Goal: Information Seeking & Learning: Learn about a topic

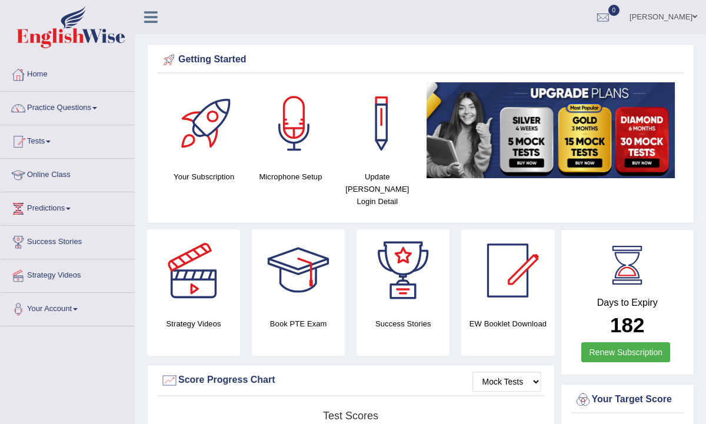
click at [41, 73] on link "Home" at bounding box center [68, 72] width 134 height 29
click at [41, 111] on link "Practice Questions" at bounding box center [68, 106] width 134 height 29
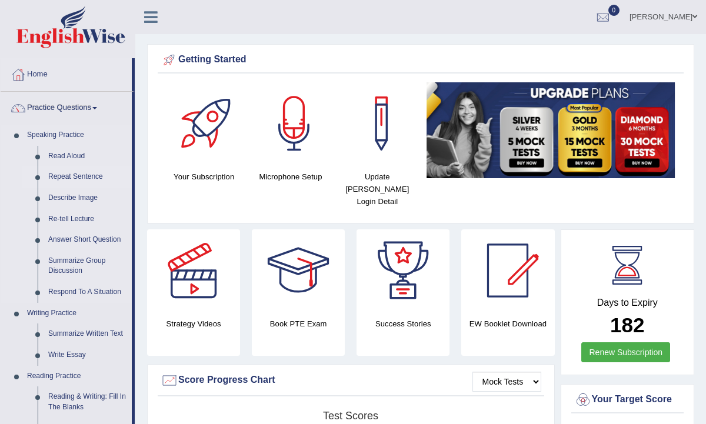
click at [89, 172] on link "Repeat Sentence" at bounding box center [87, 176] width 89 height 21
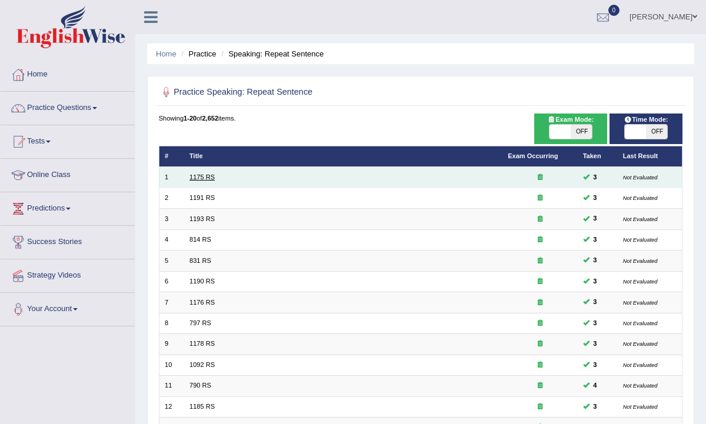
click at [196, 176] on link "1175 RS" at bounding box center [201, 176] width 25 height 7
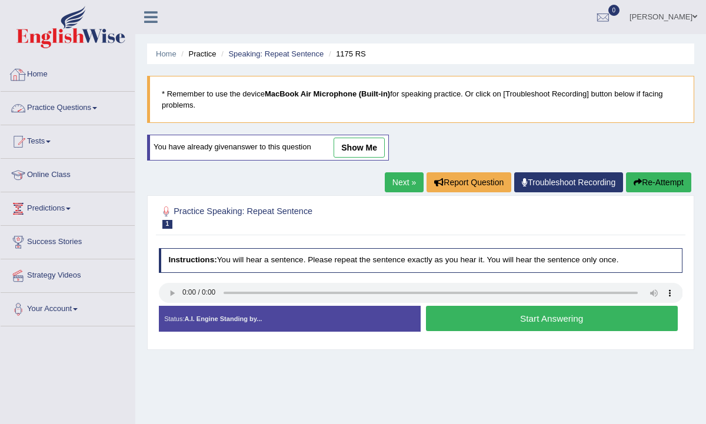
click at [42, 73] on link "Home" at bounding box center [68, 72] width 134 height 29
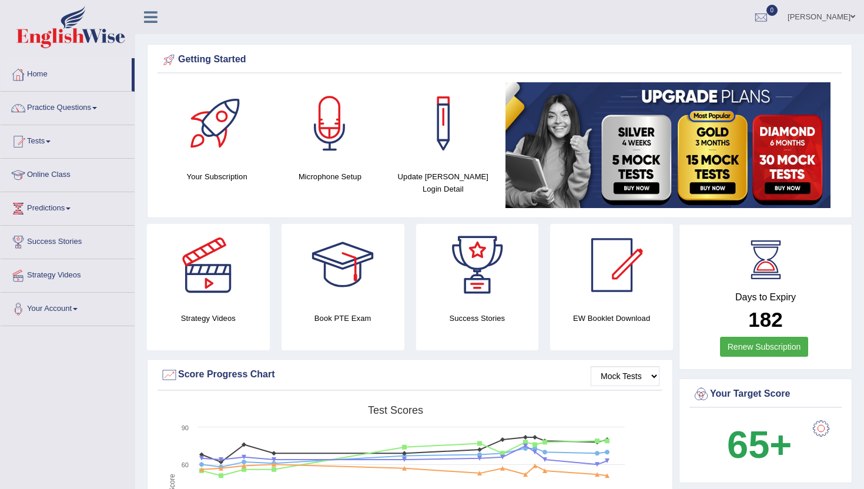
click at [36, 75] on link "Home" at bounding box center [66, 72] width 131 height 29
click at [69, 108] on link "Practice Questions" at bounding box center [68, 106] width 134 height 29
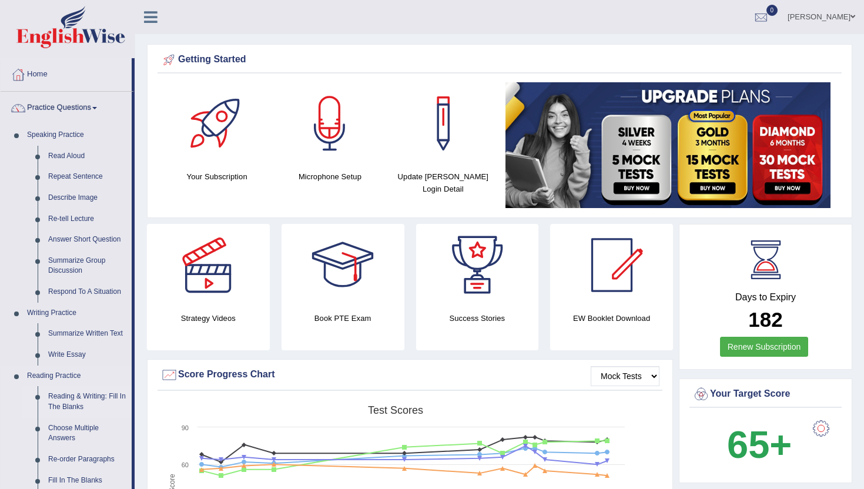
click at [90, 402] on link "Reading & Writing: Fill In The Blanks" at bounding box center [87, 401] width 89 height 31
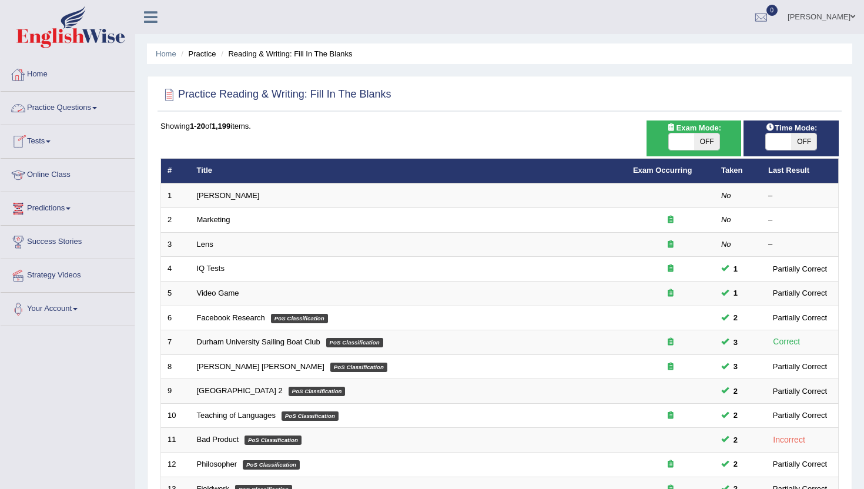
click at [72, 111] on link "Practice Questions" at bounding box center [68, 106] width 134 height 29
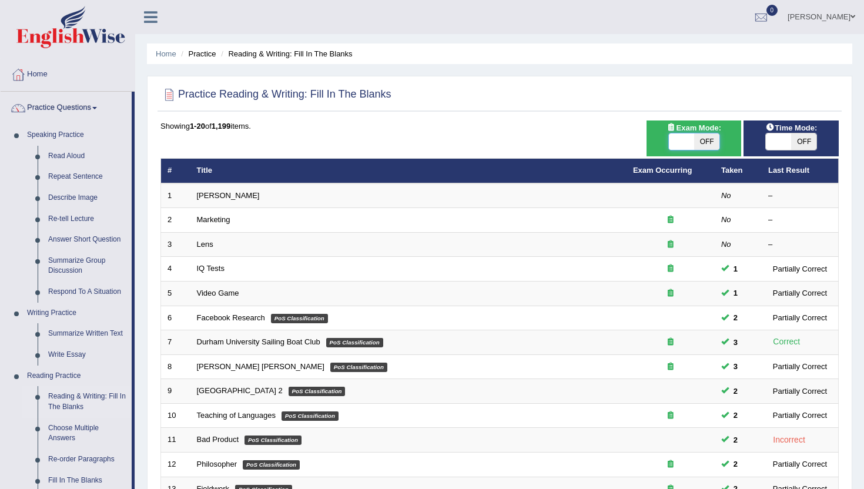
click at [685, 140] on span at bounding box center [681, 141] width 25 height 16
checkbox input "true"
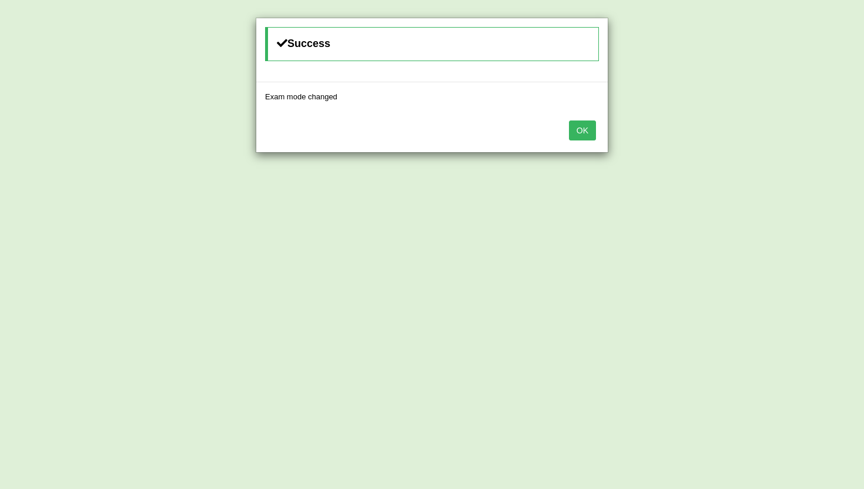
click at [587, 127] on button "OK" at bounding box center [582, 131] width 27 height 20
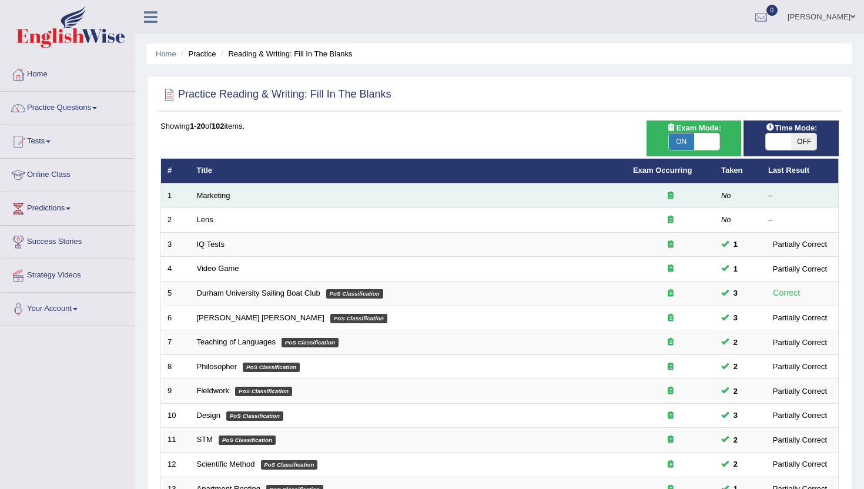
click at [212, 200] on td "Marketing" at bounding box center [409, 195] width 436 height 25
click at [212, 198] on link "Marketing" at bounding box center [214, 195] width 34 height 9
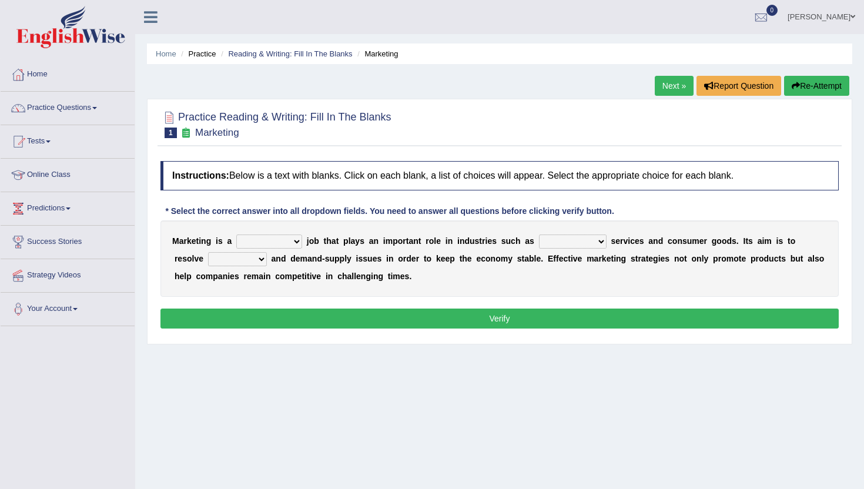
click at [282, 245] on select "professional flexible parochial descriptive" at bounding box center [269, 242] width 66 height 14
select select "professional"
click at [237, 235] on select "professional flexible parochial descriptive" at bounding box center [269, 242] width 66 height 14
click at [566, 239] on select "civil financial conventional foremost" at bounding box center [573, 242] width 68 height 14
select select "civil"
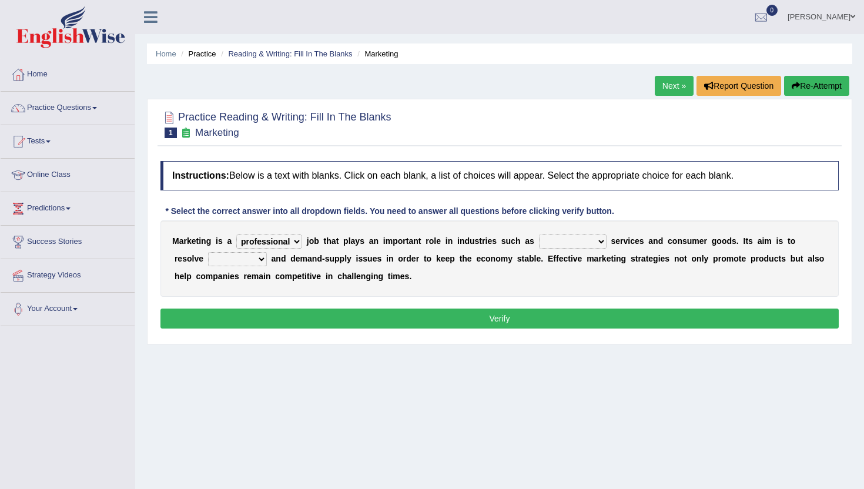
click at [539, 235] on select "civil financial conventional foremost" at bounding box center [573, 242] width 68 height 14
click at [215, 259] on select "imbalance excess symmetry budget" at bounding box center [237, 259] width 59 height 14
click at [208, 252] on select "imbalance excess symmetry budget" at bounding box center [237, 259] width 59 height 14
click at [208, 257] on select "imbalance excess symmetry budget" at bounding box center [237, 259] width 59 height 14
select select "budget"
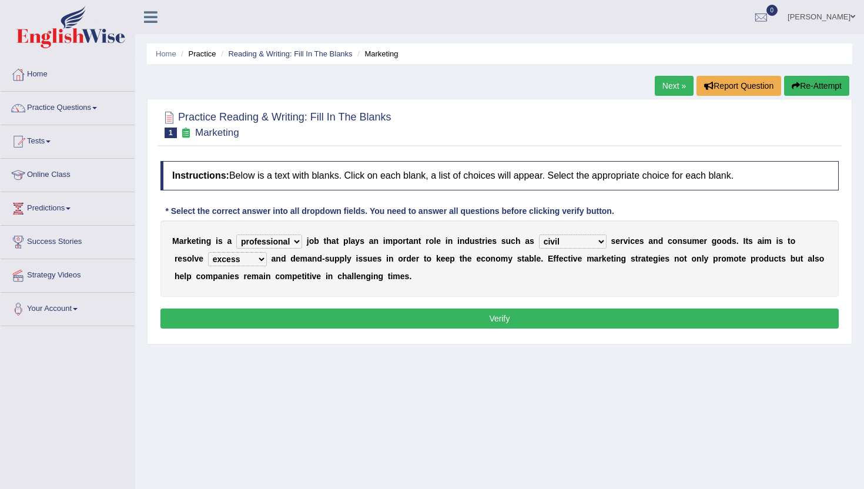
click at [208, 252] on select "imbalance excess symmetry budget" at bounding box center [237, 259] width 59 height 14
click at [205, 306] on div "Instructions: Below is a text with blanks. Click on each blank, a list of choic…" at bounding box center [500, 246] width 684 height 183
click at [205, 315] on button "Verify" at bounding box center [500, 319] width 679 height 20
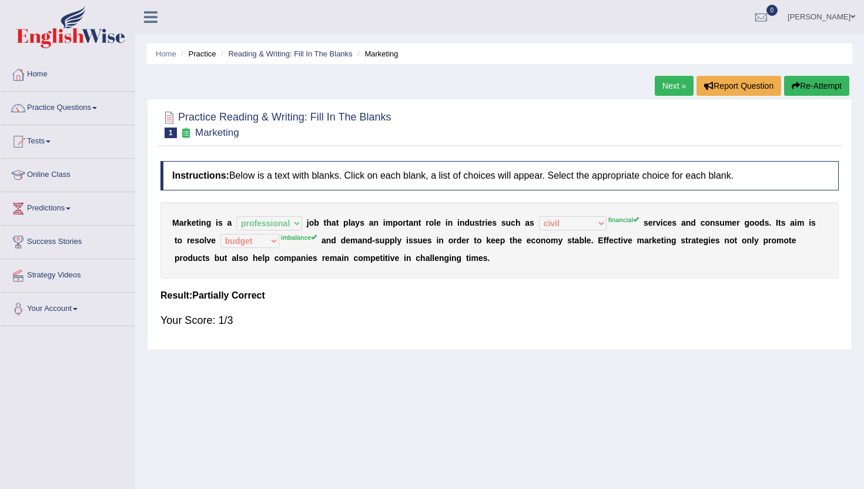
click at [666, 87] on link "Next »" at bounding box center [674, 86] width 39 height 20
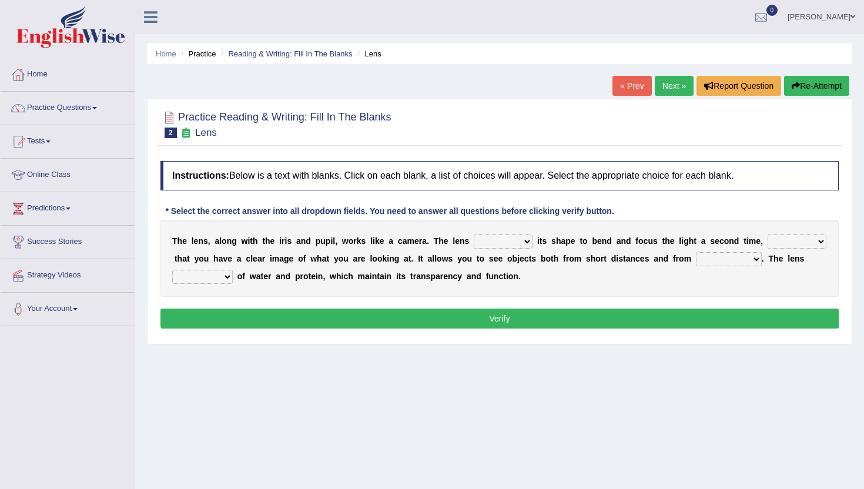
click at [484, 242] on select "adjusts shows selects presents" at bounding box center [503, 242] width 59 height 14
select select "adjusts"
click at [474, 235] on select "adjusts shows selects presents" at bounding box center [503, 242] width 59 height 14
click at [513, 242] on select "adjusts shows selects presents" at bounding box center [503, 242] width 59 height 14
click at [777, 245] on select "ensures to ensure ensure ensured" at bounding box center [797, 242] width 59 height 14
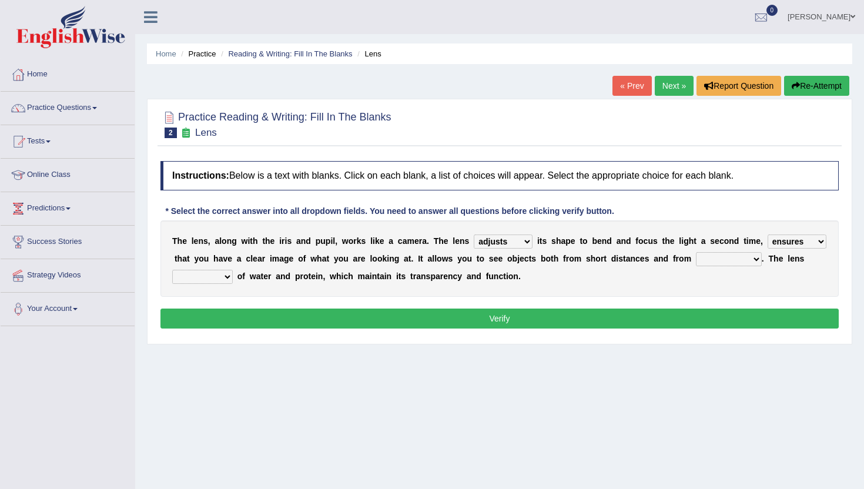
click at [768, 235] on select "ensures to ensure ensure ensured" at bounding box center [797, 242] width 59 height 14
click at [784, 244] on select "ensures to ensure ensure ensured" at bounding box center [797, 242] width 59 height 14
select select "ensure"
click at [768, 235] on select "ensures to ensure ensure ensured" at bounding box center [797, 242] width 59 height 14
click at [710, 261] on select "far away in between further apart all along" at bounding box center [729, 259] width 66 height 14
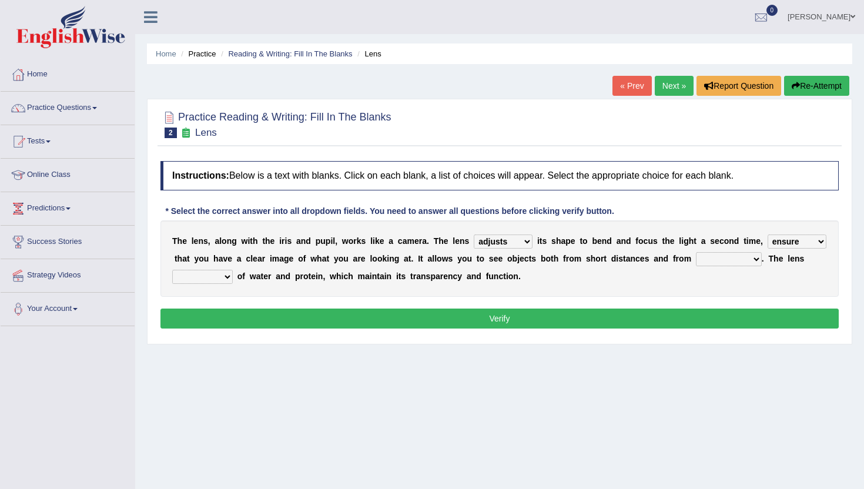
select select "far away"
click at [696, 252] on select "far away in between further apart all along" at bounding box center [729, 259] width 66 height 14
click at [210, 279] on select "constitutes comprises composes consists" at bounding box center [202, 277] width 61 height 14
select select "composes"
click at [172, 270] on select "constitutes comprises composes consists" at bounding box center [202, 277] width 61 height 14
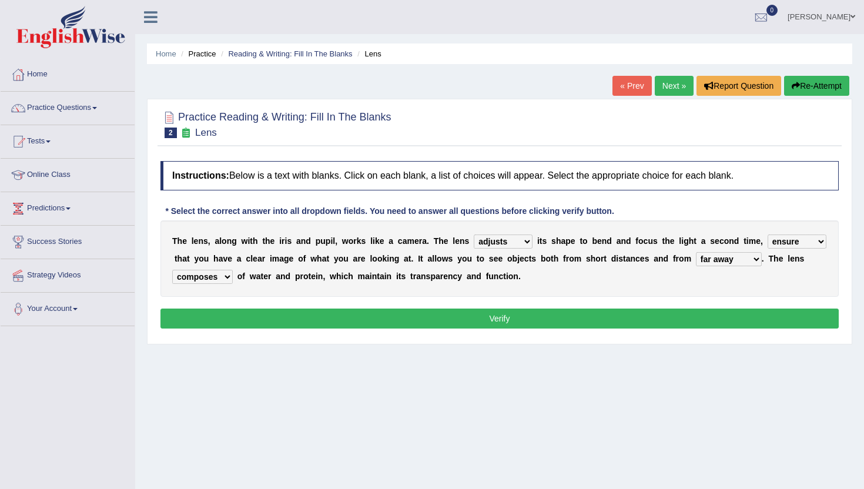
click at [210, 318] on button "Verify" at bounding box center [500, 319] width 679 height 20
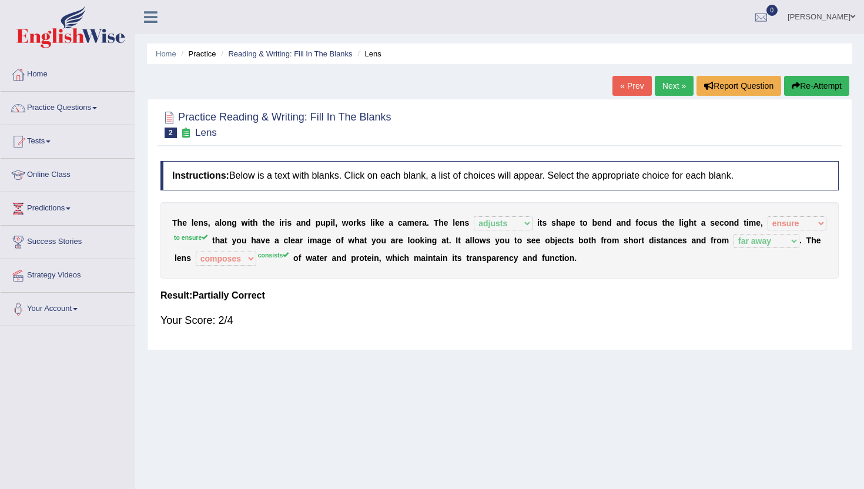
click at [664, 82] on link "Next »" at bounding box center [674, 86] width 39 height 20
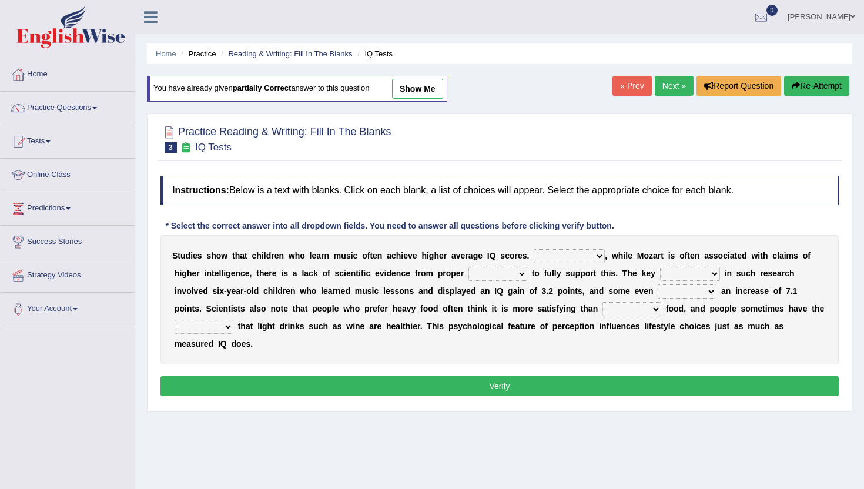
click at [559, 254] on select "However Therefore Consequently While" at bounding box center [569, 256] width 71 height 14
click at [534, 249] on select "However Therefore Consequently While" at bounding box center [569, 256] width 71 height 14
click at [539, 252] on select "However Therefore Consequently While" at bounding box center [569, 256] width 71 height 14
select select "Therefore"
click at [534, 249] on select "However Therefore Consequently While" at bounding box center [569, 256] width 71 height 14
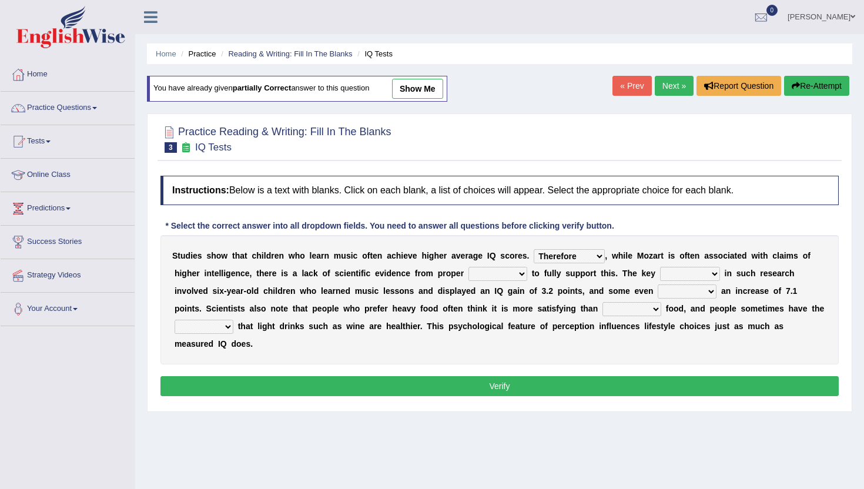
click at [479, 279] on select "test tests testing tested" at bounding box center [498, 274] width 59 height 14
select select "tests"
click at [469, 267] on select "test tests testing tested" at bounding box center [498, 274] width 59 height 14
click at [676, 276] on select "process goal implication odd" at bounding box center [690, 274] width 60 height 14
select select "implication"
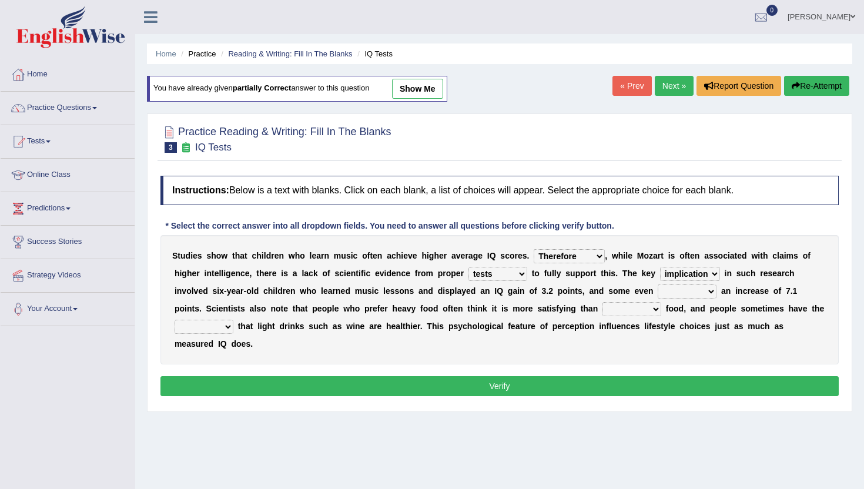
click at [660, 267] on select "process goal implication odd" at bounding box center [690, 274] width 60 height 14
click at [673, 275] on select "process goal implication odd" at bounding box center [690, 274] width 60 height 14
click at [669, 292] on select "exhibited taught learned threatened" at bounding box center [687, 292] width 59 height 14
select select "learned"
click at [658, 285] on select "exhibited taught learned threatened" at bounding box center [687, 292] width 59 height 14
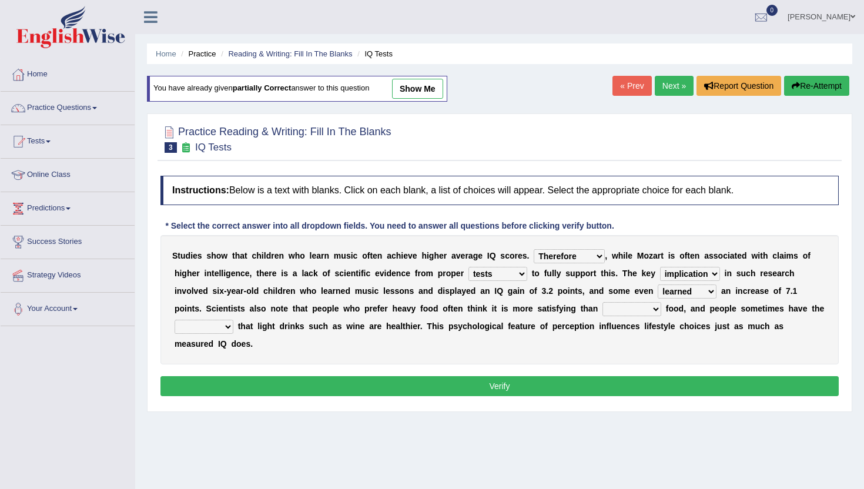
click at [676, 295] on select "exhibited taught learned threatened" at bounding box center [687, 292] width 59 height 14
click at [603, 305] on select "choosy lighter cushiony spooky" at bounding box center [632, 309] width 59 height 14
select select "lighter"
click at [603, 302] on select "choosy lighter cushiony spooky" at bounding box center [632, 309] width 59 height 14
click at [212, 320] on select "illusion sight anecdote intention" at bounding box center [204, 327] width 59 height 14
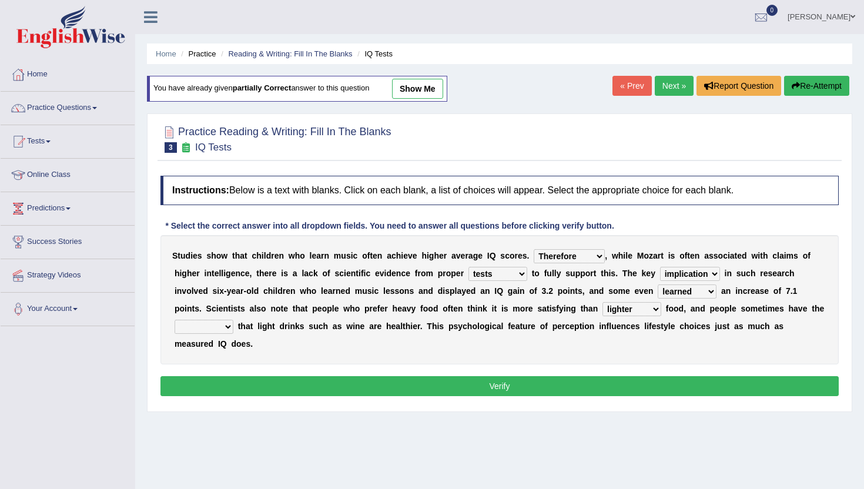
select select "illusion"
click at [175, 320] on select "illusion sight anecdote intention" at bounding box center [204, 327] width 59 height 14
click at [218, 403] on div "Instructions: Below is a text with blanks. Click on each blank, a list of choic…" at bounding box center [500, 288] width 684 height 236
click at [218, 383] on button "Verify" at bounding box center [500, 386] width 679 height 20
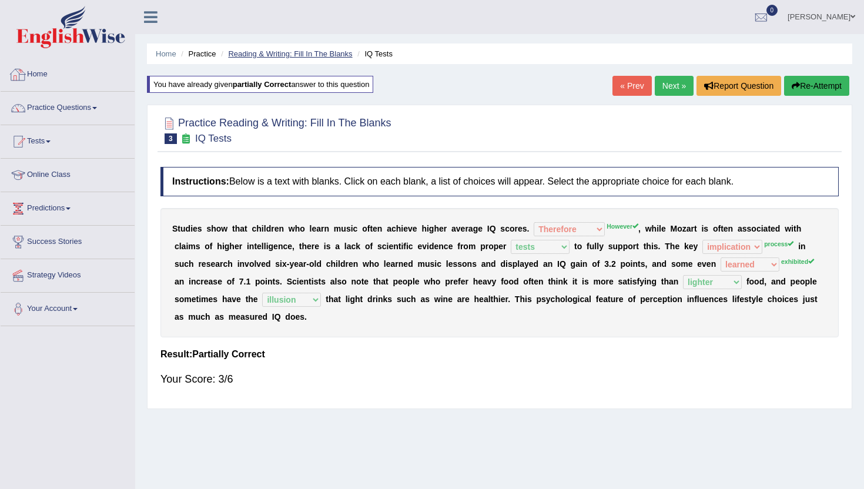
click at [275, 51] on link "Reading & Writing: Fill In The Blanks" at bounding box center [290, 53] width 124 height 9
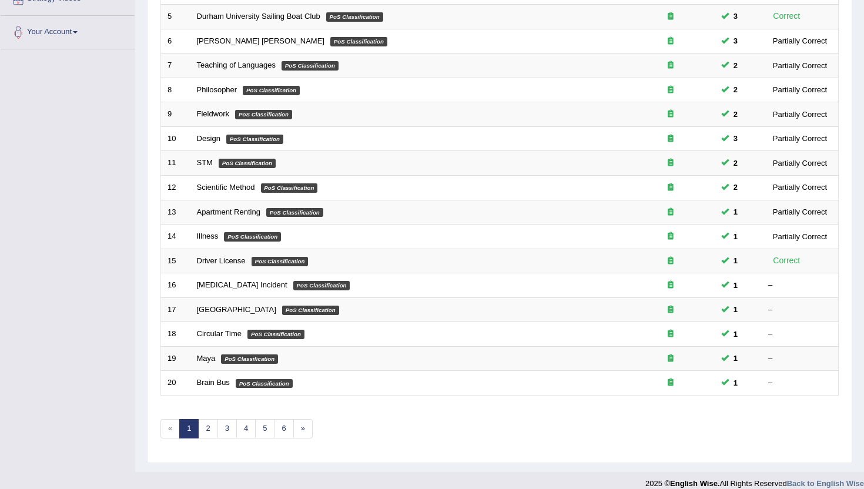
scroll to position [289, 0]
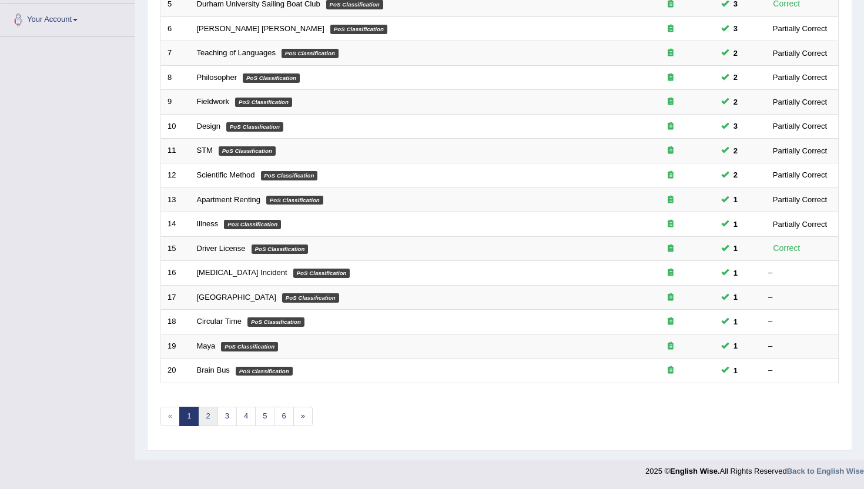
click at [208, 416] on link "2" at bounding box center [207, 416] width 19 height 19
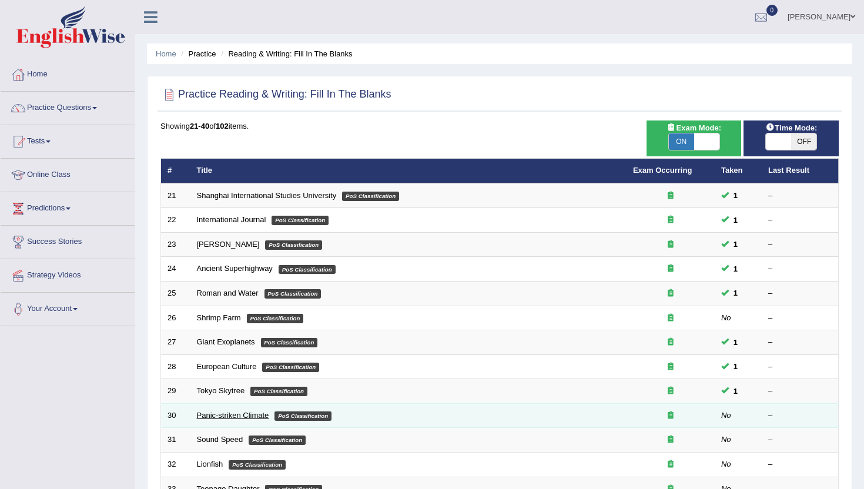
click at [233, 416] on link "Panic-striken Climate" at bounding box center [233, 415] width 72 height 9
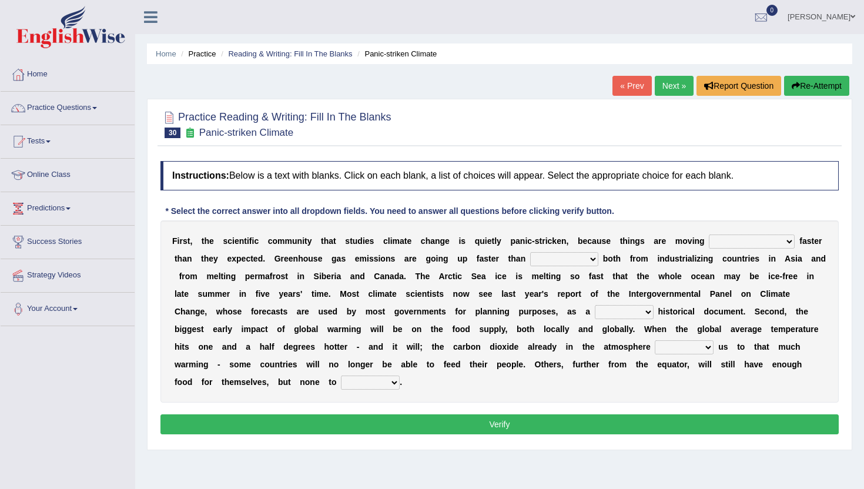
click at [744, 239] on select "few same musch most" at bounding box center [752, 242] width 86 height 14
select select "musch"
click at [709, 235] on select "few same musch most" at bounding box center [752, 242] width 86 height 14
click at [748, 246] on select "few same musch most" at bounding box center [752, 242] width 86 height 14
click at [709, 235] on select "few same musch most" at bounding box center [752, 242] width 86 height 14
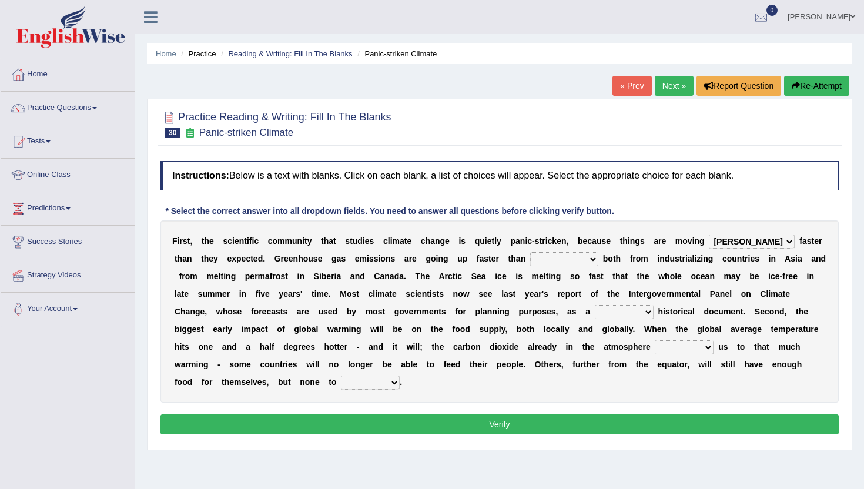
click at [731, 242] on select "few same musch most" at bounding box center [752, 242] width 86 height 14
click at [530, 259] on select "anticipation predictability ptredicts predicted" at bounding box center [564, 259] width 68 height 14
select select "predicted"
click at [530, 252] on select "anticipation predictability ptredicts predicted" at bounding box center [564, 259] width 68 height 14
click at [595, 313] on select "purely evenly firmly actively" at bounding box center [624, 312] width 59 height 14
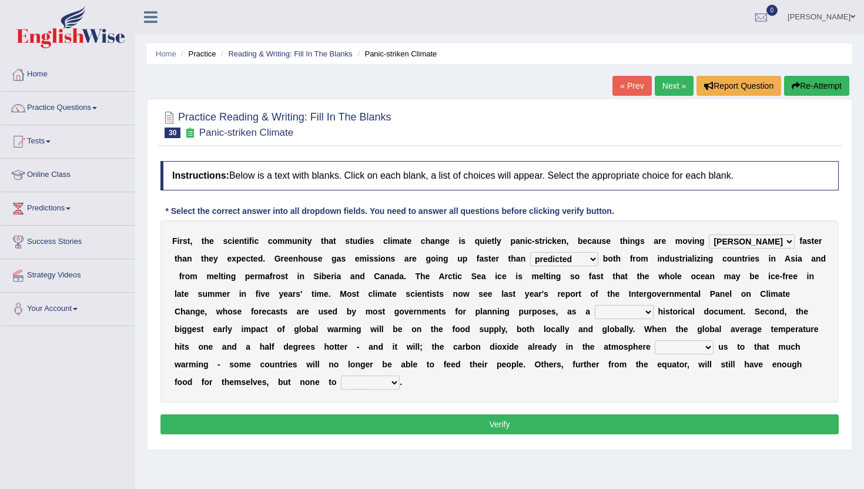
select select "actively"
click at [595, 305] on select "purely evenly firmly actively" at bounding box center [624, 312] width 59 height 14
click at [597, 311] on select "purely evenly firmly actively" at bounding box center [624, 312] width 59 height 14
click at [655, 347] on select "commits directs allows addresses" at bounding box center [684, 347] width 59 height 14
select select "allows"
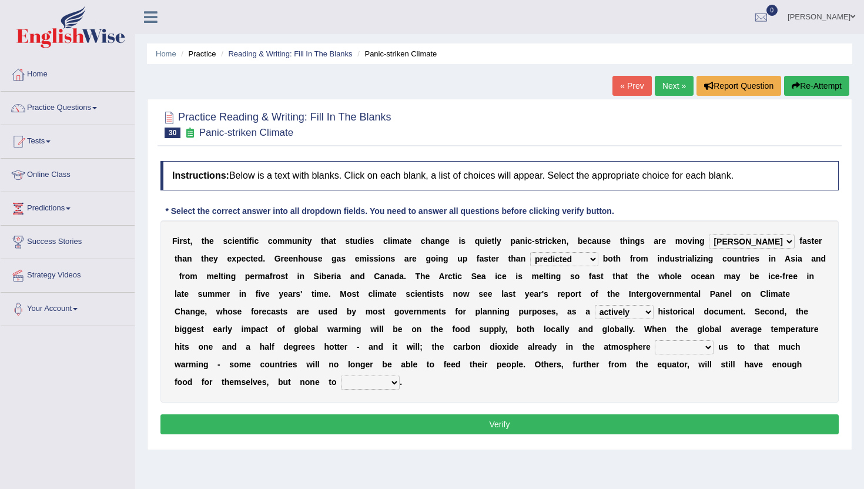
click at [655, 340] on select "commits directs allows addresses" at bounding box center [684, 347] width 59 height 14
click at [341, 380] on select "spare apply dispense consume" at bounding box center [370, 383] width 59 height 14
select select "consume"
click at [341, 376] on select "spare apply dispense consume" at bounding box center [370, 383] width 59 height 14
click at [323, 424] on button "Verify" at bounding box center [500, 425] width 679 height 20
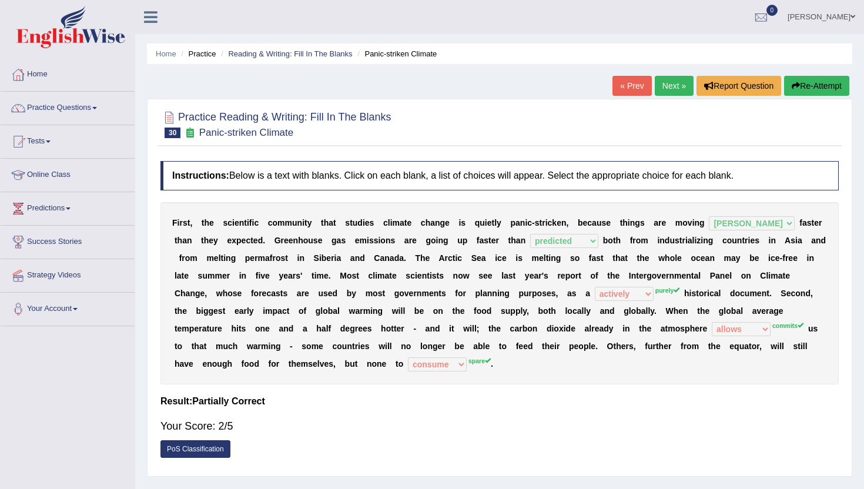
click at [663, 86] on link "Next »" at bounding box center [674, 86] width 39 height 20
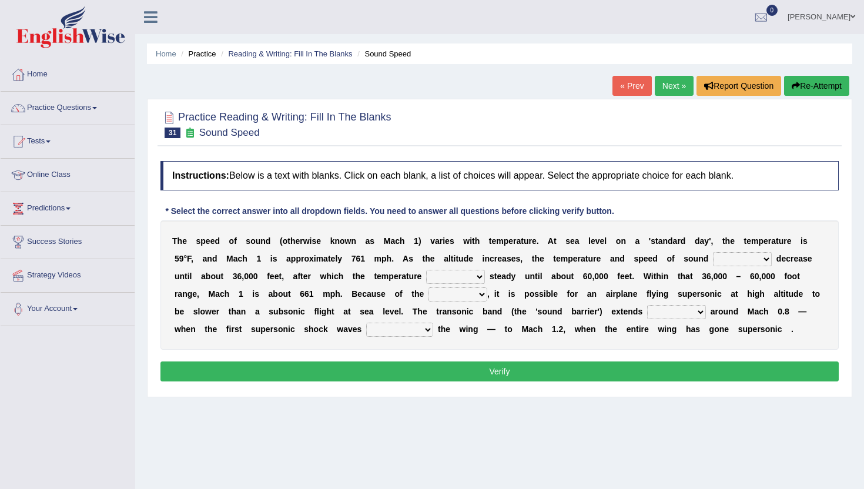
click at [726, 261] on select "not yet none both" at bounding box center [742, 259] width 59 height 14
select select "both"
click at [713, 252] on select "not yet none both" at bounding box center [742, 259] width 59 height 14
click at [478, 277] on select "opposes remains plots mutates" at bounding box center [455, 277] width 59 height 14
select select "remains"
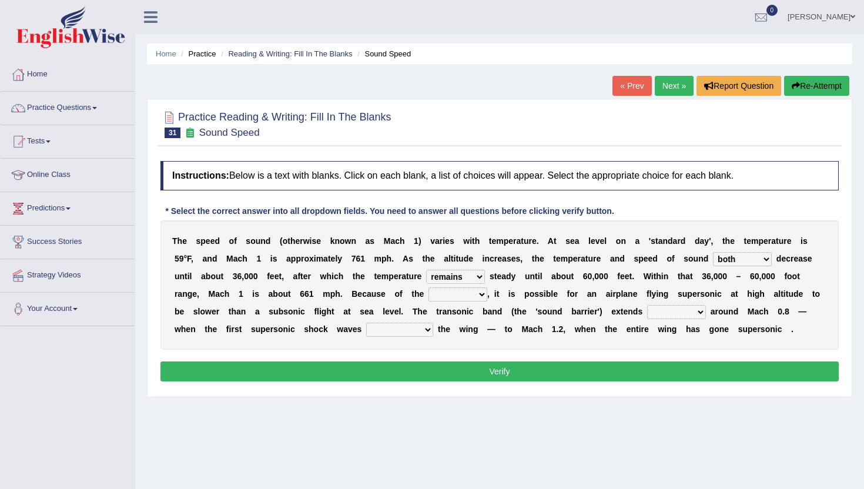
click at [427, 270] on select "opposes remains plots mutates" at bounding box center [455, 277] width 59 height 14
click at [452, 293] on select "veriety variation ventilation similarity" at bounding box center [458, 295] width 59 height 14
select select "ventilation"
click at [429, 288] on select "veriety variation ventilation similarity" at bounding box center [458, 295] width 59 height 14
click at [653, 308] on select "near from with in" at bounding box center [676, 312] width 59 height 14
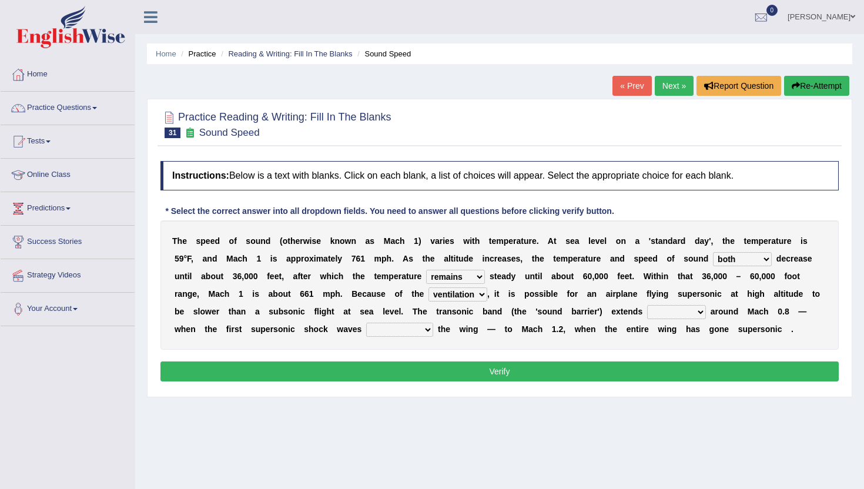
select select "near"
click at [647, 305] on select "near from with in" at bounding box center [676, 312] width 59 height 14
click at [408, 329] on select "diverge from form on add to prevent from" at bounding box center [399, 330] width 67 height 14
select select "diverge from"
click at [366, 323] on select "diverge from form on add to prevent from" at bounding box center [399, 330] width 67 height 14
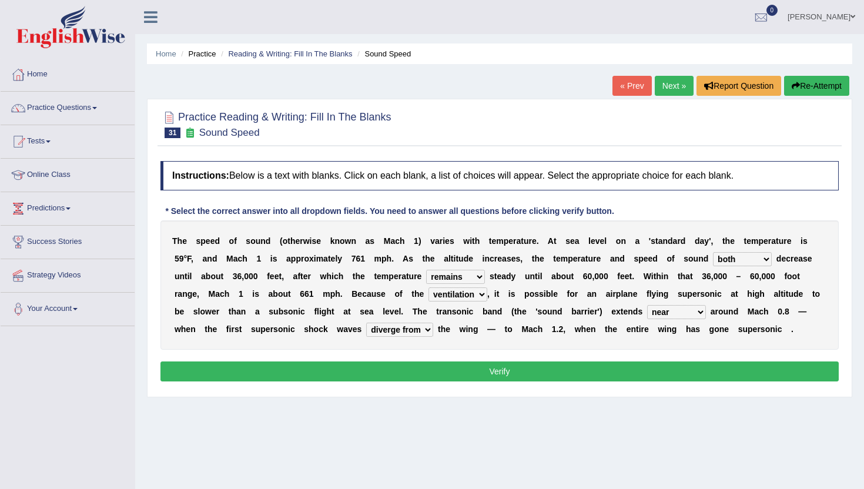
click at [414, 366] on button "Verify" at bounding box center [500, 372] width 679 height 20
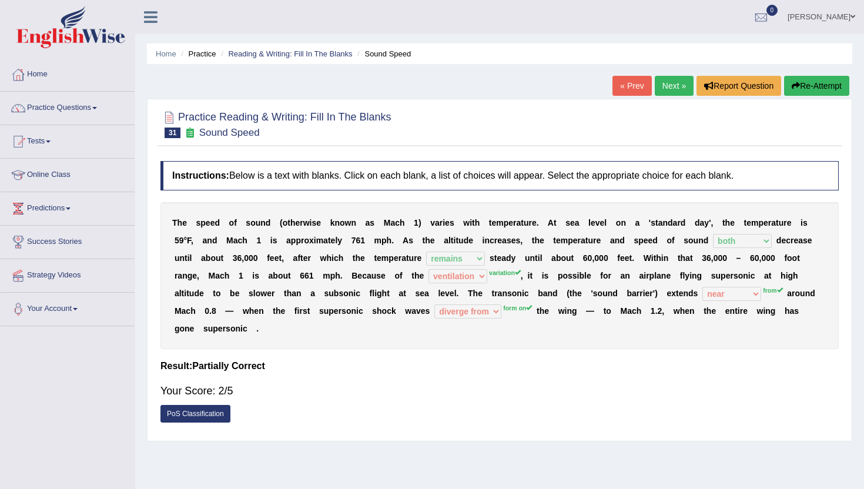
click at [660, 80] on link "Next »" at bounding box center [674, 86] width 39 height 20
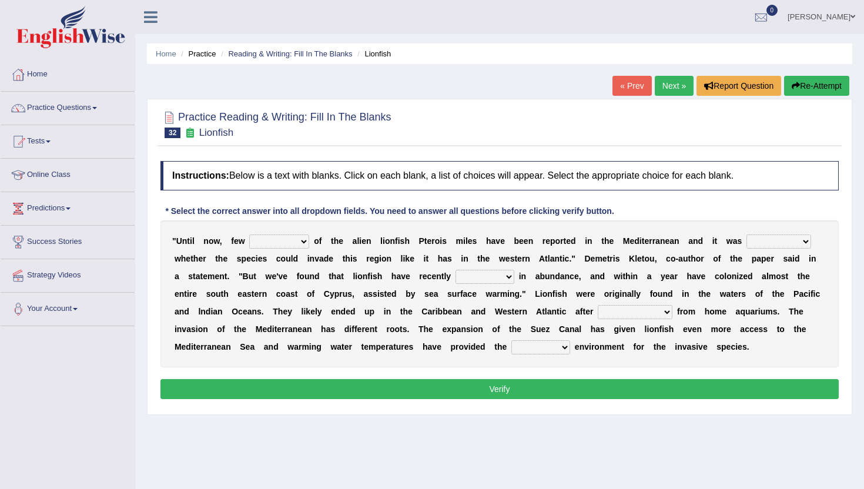
click at [259, 239] on select "collections sights views sightings" at bounding box center [279, 242] width 60 height 14
click at [273, 239] on select "collections sights views sightings" at bounding box center [279, 242] width 60 height 14
click at [770, 240] on select "somehow although that quesionable" at bounding box center [779, 242] width 65 height 14
select select "quesionable"
click at [747, 235] on select "somehow although that quesionable" at bounding box center [779, 242] width 65 height 14
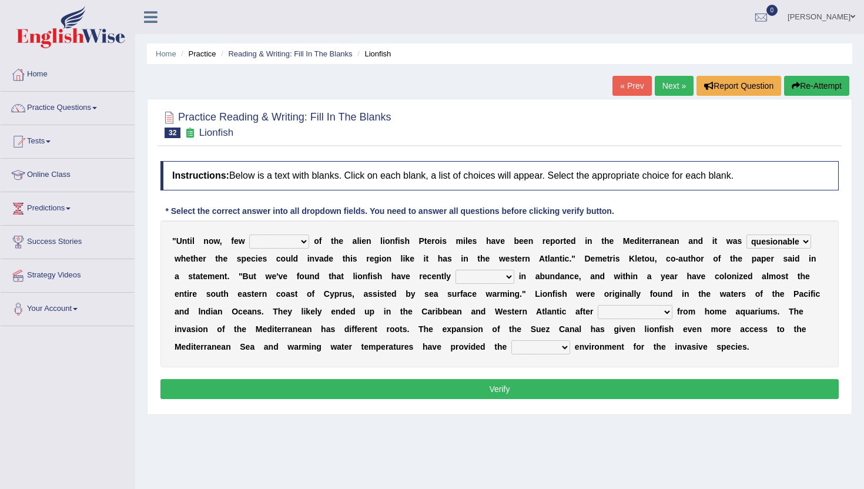
click at [476, 284] on div "" U n t i l n o w , f e w collections sights views sightings o f t h e a l i e …" at bounding box center [500, 293] width 679 height 147
click at [478, 279] on select "shown flatted stabled increased" at bounding box center [485, 277] width 59 height 14
select select "shown"
click at [456, 270] on select "shown flatted stabled increased" at bounding box center [485, 277] width 59 height 14
click at [615, 313] on select "release being released released releasing" at bounding box center [635, 312] width 75 height 14
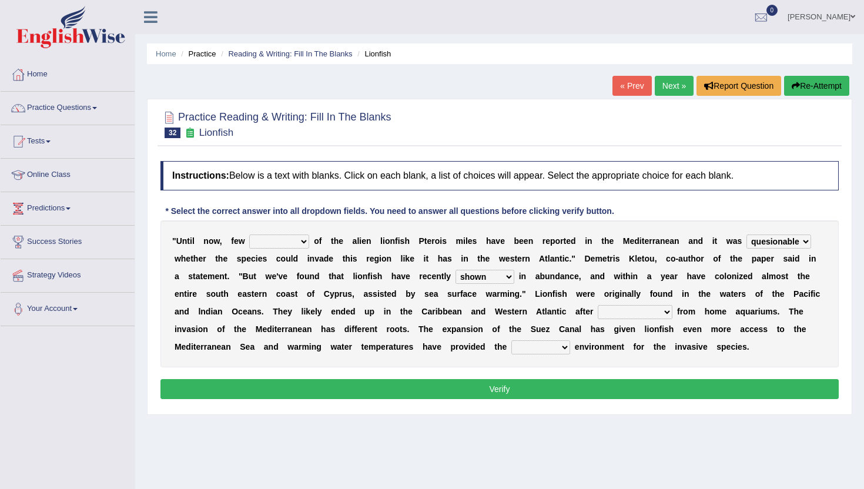
select select "being released"
click at [598, 305] on select "release being released released releasing" at bounding box center [635, 312] width 75 height 14
click at [540, 354] on select "whole overall partial perfect" at bounding box center [541, 347] width 59 height 14
select select "perfect"
click at [513, 340] on select "whole overall partial perfect" at bounding box center [541, 347] width 59 height 14
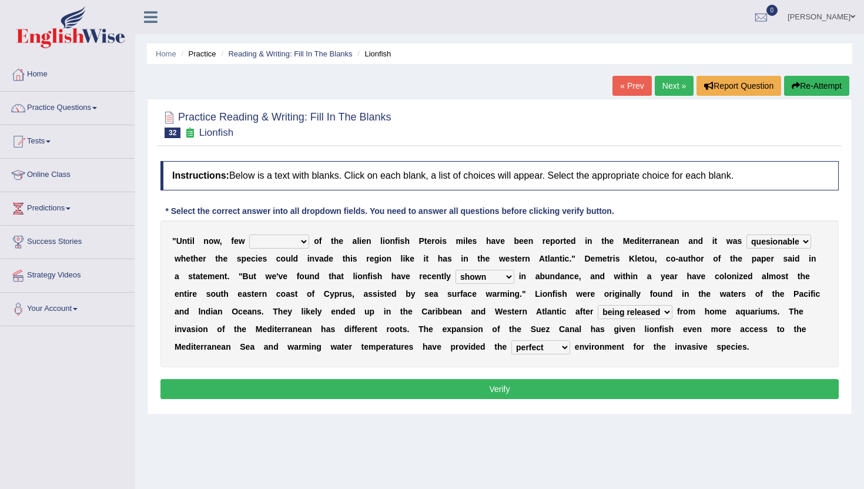
click at [536, 347] on select "whole overall partial perfect" at bounding box center [541, 347] width 59 height 14
click at [269, 238] on select "collections sights views sightings" at bounding box center [279, 242] width 60 height 14
select select "sights"
click at [249, 235] on select "collections sights views sightings" at bounding box center [279, 242] width 60 height 14
click at [303, 393] on button "Verify" at bounding box center [500, 389] width 679 height 20
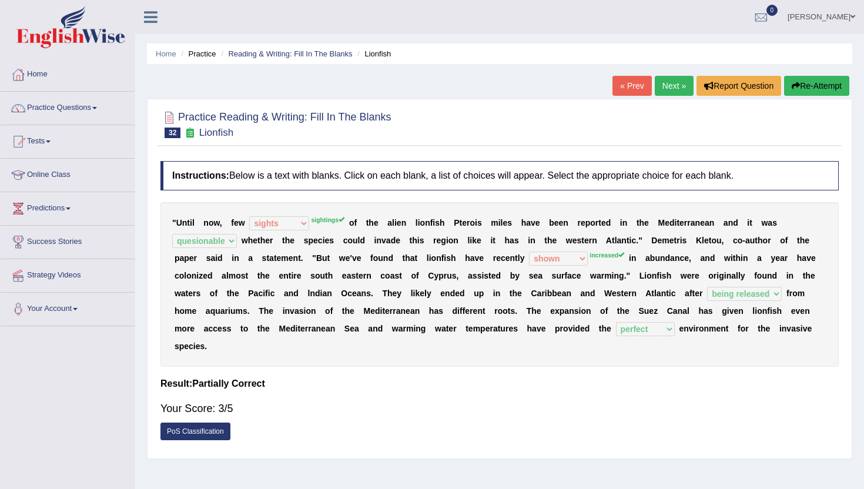
click at [667, 88] on link "Next »" at bounding box center [674, 86] width 39 height 20
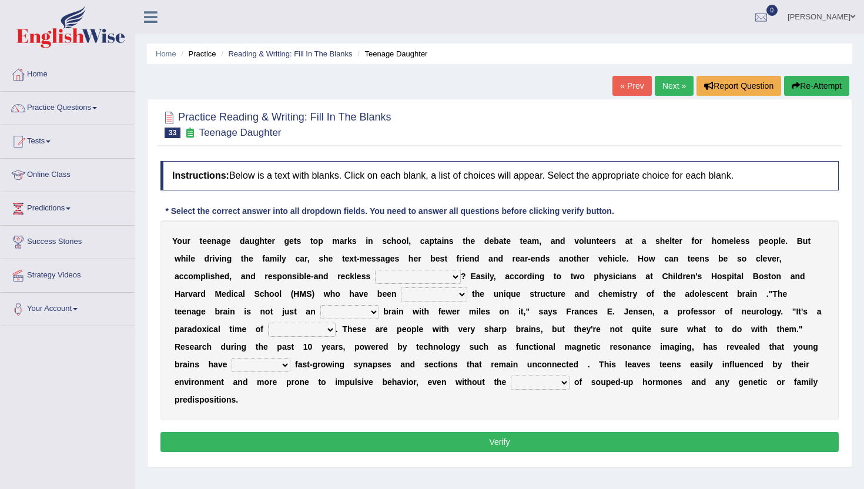
click at [410, 277] on select "for the time being at the same time as ever ingood time" at bounding box center [418, 277] width 86 height 14
select select "at the same time"
click at [375, 270] on select "for the time being at the same time as ever ingood time" at bounding box center [418, 277] width 86 height 14
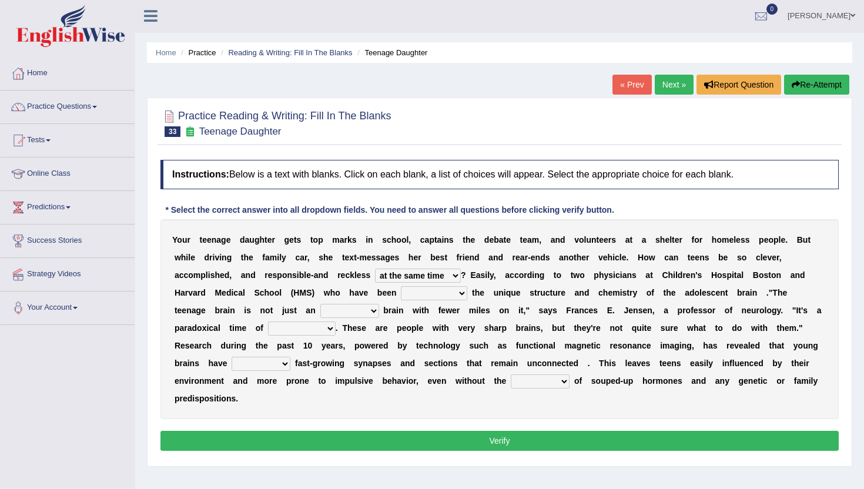
click at [427, 294] on select "explaining exploring exposing enumerating" at bounding box center [434, 293] width 66 height 14
click at [402, 286] on select "explaining exploring exposing enumerating" at bounding box center [434, 293] width 66 height 14
click at [442, 295] on select "explaining exploring exposing enumerating" at bounding box center [434, 293] width 66 height 14
click at [424, 296] on select "explaining exploring exposing enumerating" at bounding box center [434, 293] width 66 height 14
select select "explaining"
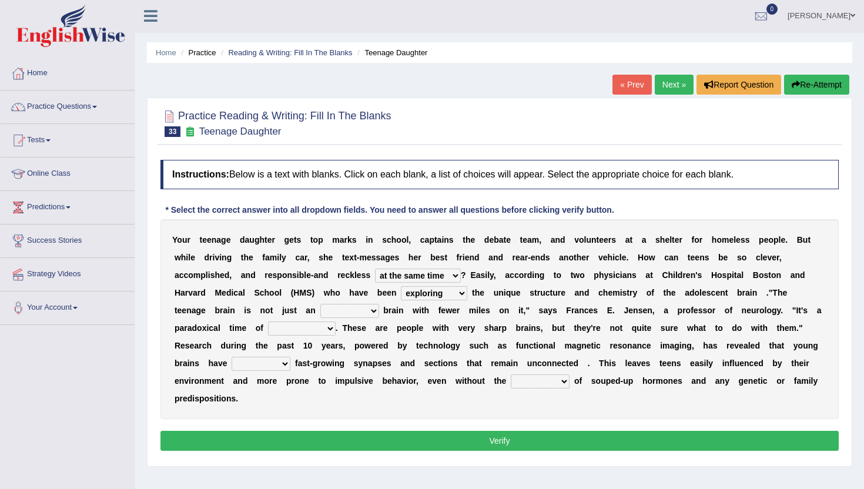
click at [402, 286] on select "explaining exploring exposing enumerating" at bounding box center [434, 293] width 66 height 14
click at [343, 309] on select "ample adult adulthood abundant" at bounding box center [349, 311] width 59 height 14
select select "adult"
click at [320, 304] on select "ample adult adulthood abundant" at bounding box center [349, 311] width 59 height 14
click at [303, 333] on select "enrichment development adornment adoration" at bounding box center [302, 329] width 68 height 14
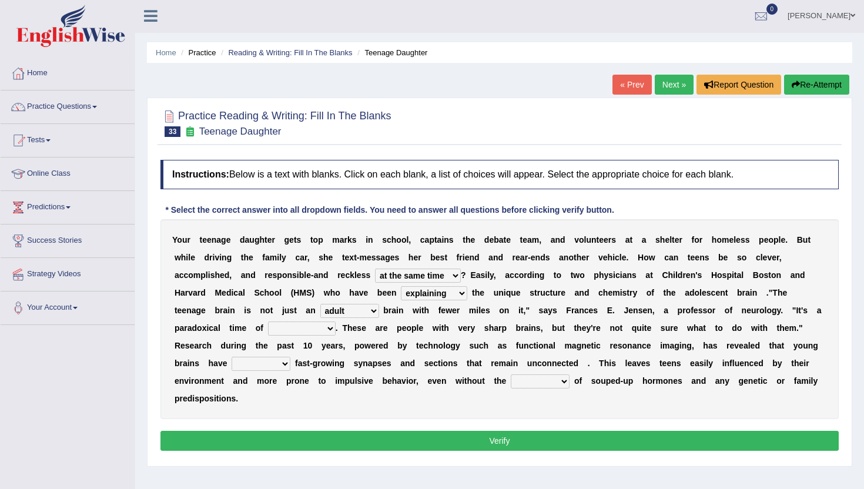
select select "development"
click at [268, 322] on select "enrichment development adornment adoration" at bounding box center [302, 329] width 68 height 14
click at [277, 362] on select "both either whole few" at bounding box center [261, 364] width 59 height 14
select select "both"
click at [232, 357] on select "both either whole few" at bounding box center [261, 364] width 59 height 14
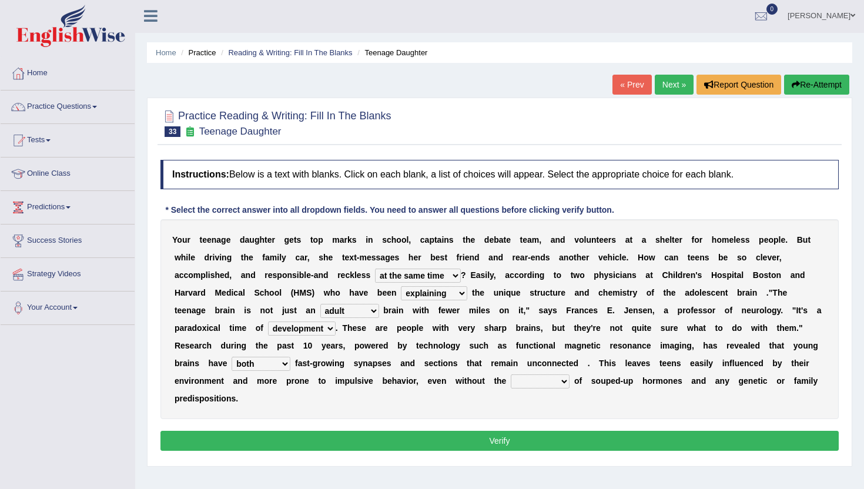
click at [546, 383] on select "impact impress impair impose" at bounding box center [540, 382] width 59 height 14
select select "impact"
click at [511, 375] on select "impact impress impair impose" at bounding box center [540, 382] width 59 height 14
click at [556, 446] on button "Verify" at bounding box center [500, 441] width 679 height 20
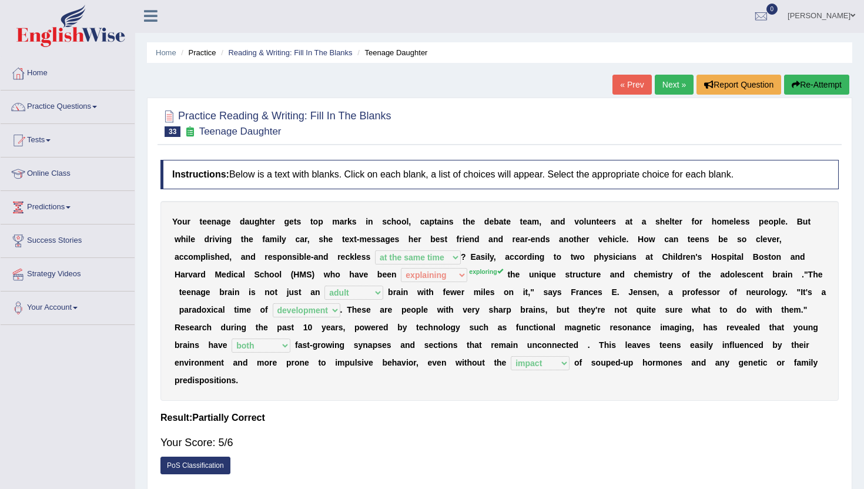
click at [672, 81] on link "Next »" at bounding box center [674, 85] width 39 height 20
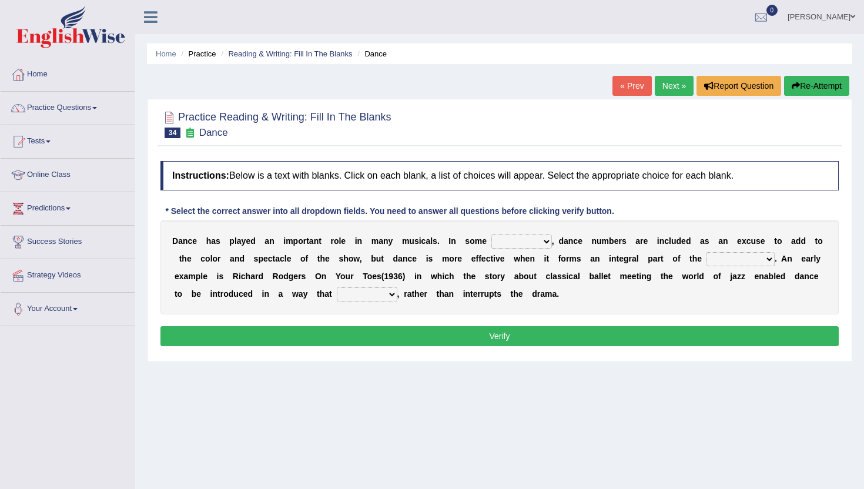
click at [509, 240] on select "dimentions cases brief extent" at bounding box center [522, 242] width 61 height 14
select select "cases"
click at [492, 235] on select "dimentions cases brief extent" at bounding box center [522, 242] width 61 height 14
click at [527, 235] on select "dimentions cases brief extent" at bounding box center [522, 242] width 61 height 14
click at [529, 246] on select "dimentions cases brief extent" at bounding box center [522, 242] width 61 height 14
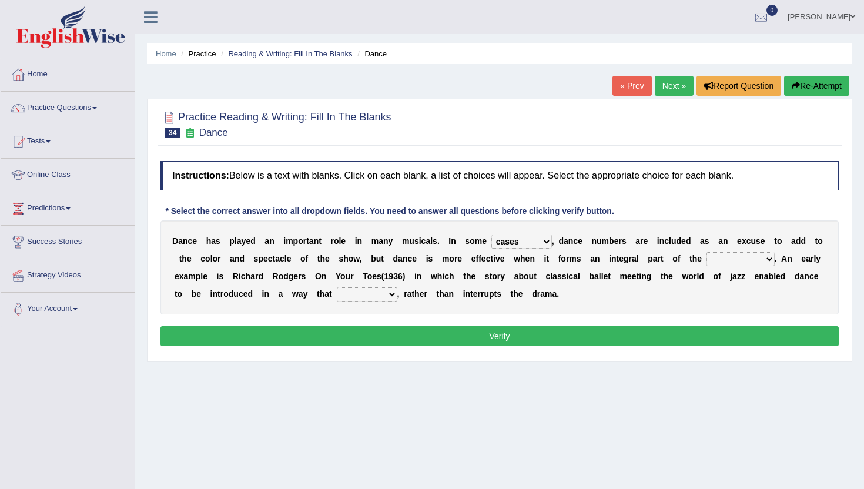
click at [734, 263] on select "prowess plot phenomenon round about" at bounding box center [741, 259] width 68 height 14
select select "plot"
click at [707, 252] on select "prowess plot phenomenon round about" at bounding box center [741, 259] width 68 height 14
click at [362, 298] on select "crumples enhances encumbers levels" at bounding box center [367, 295] width 61 height 14
select select "enhances"
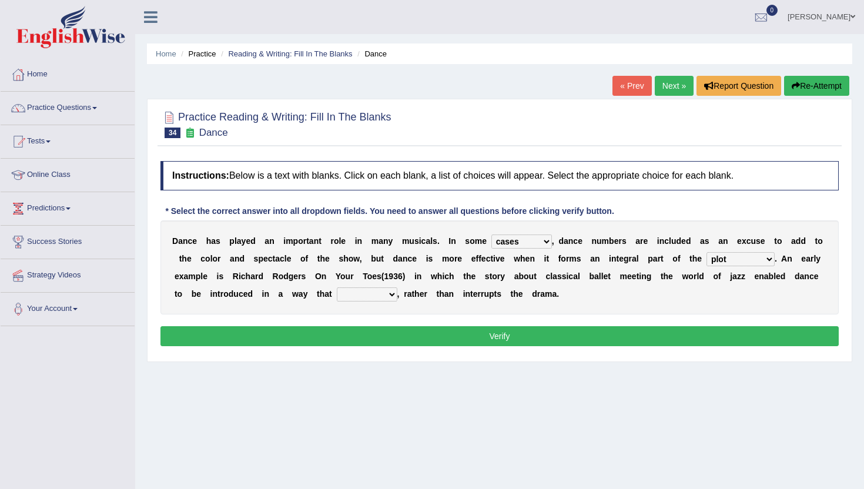
click at [337, 288] on select "crumples enhances encumbers levels" at bounding box center [367, 295] width 61 height 14
click at [382, 342] on button "Verify" at bounding box center [500, 336] width 679 height 20
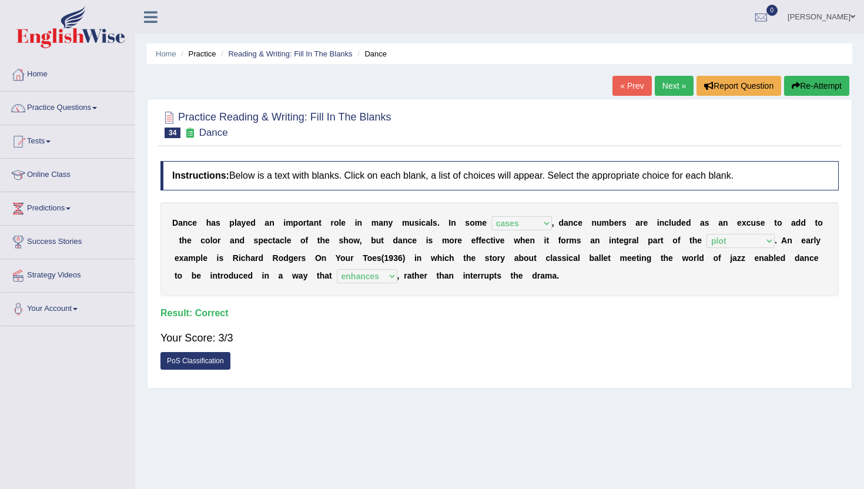
click at [671, 87] on link "Next »" at bounding box center [674, 86] width 39 height 20
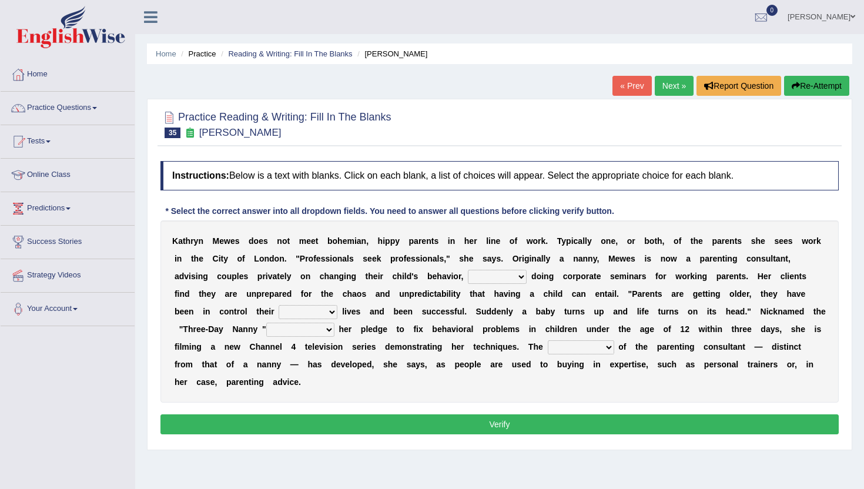
click at [492, 278] on select "as long as in order to in spite of as well as" at bounding box center [497, 277] width 59 height 14
select select "as well as"
click at [468, 270] on select "as long as in order to in spite of as well as" at bounding box center [497, 277] width 59 height 14
click at [286, 313] on select "whole all full every" at bounding box center [308, 312] width 59 height 14
click at [296, 312] on select "whole all full every" at bounding box center [308, 312] width 59 height 14
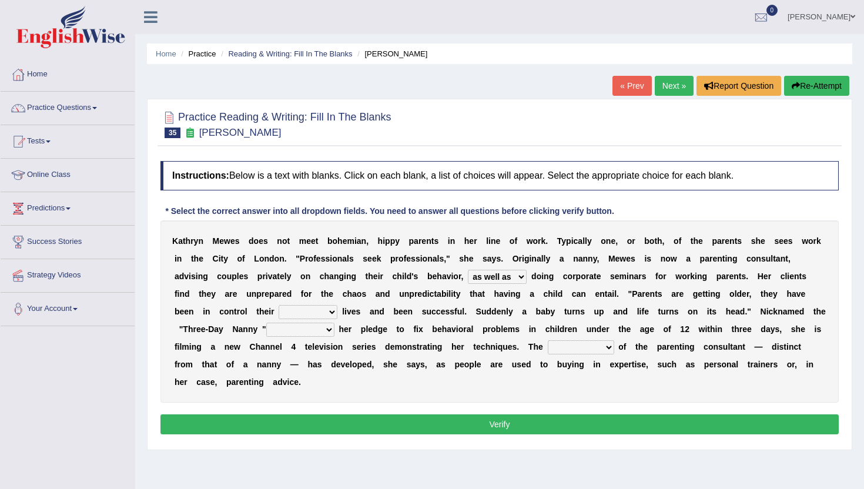
select select "whole"
click at [279, 305] on select "whole all full every" at bounding box center [308, 312] width 59 height 14
click at [293, 331] on select "related with together with because of according to" at bounding box center [300, 330] width 68 height 14
select select "according to"
click at [266, 323] on select "related with together with because of according to" at bounding box center [300, 330] width 68 height 14
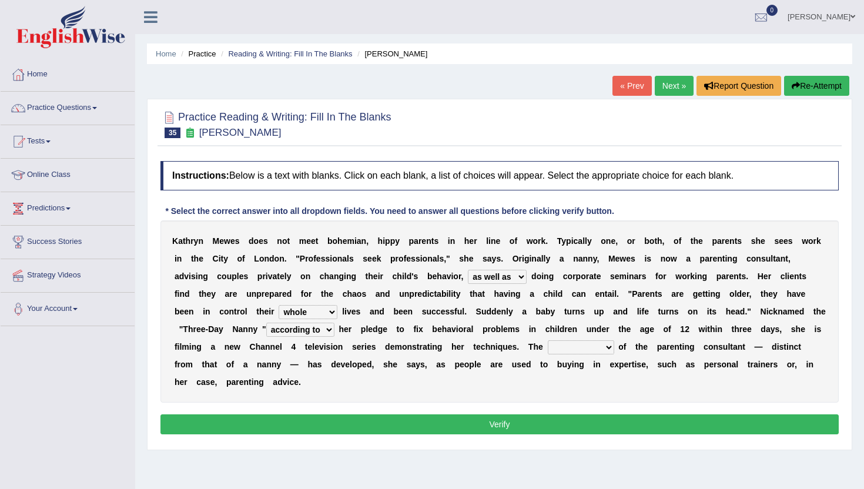
click at [309, 325] on select "related with together with because of according to" at bounding box center [300, 330] width 68 height 14
click at [568, 350] on select "percentage performance role belief" at bounding box center [581, 347] width 66 height 14
select select "role"
click at [548, 340] on select "percentage performance role belief" at bounding box center [581, 347] width 66 height 14
click at [590, 417] on button "Verify" at bounding box center [500, 425] width 679 height 20
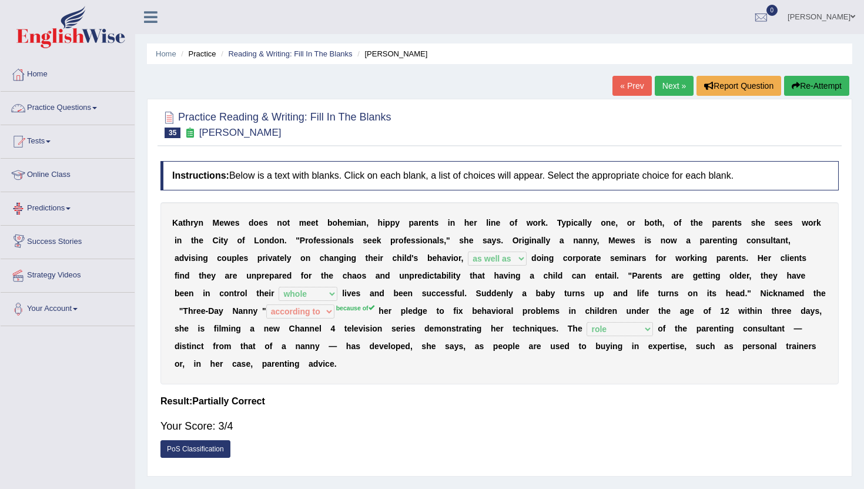
click at [79, 105] on link "Practice Questions" at bounding box center [68, 106] width 134 height 29
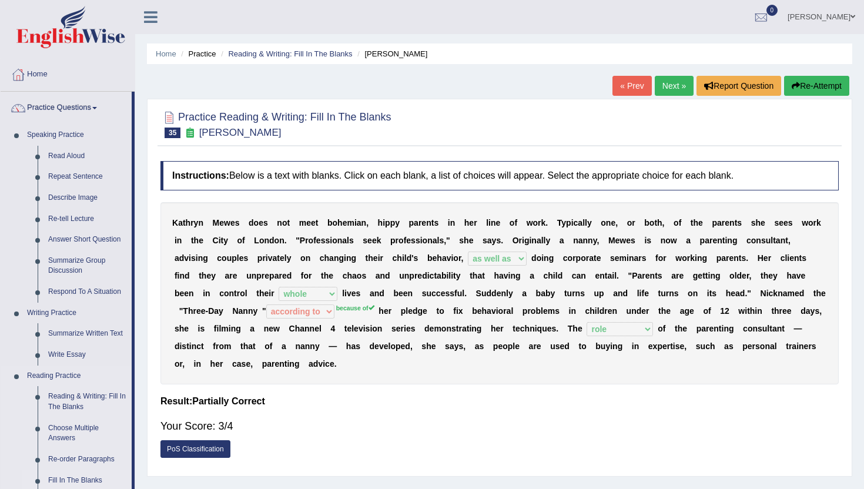
click at [90, 479] on link "Fill In The Blanks" at bounding box center [87, 480] width 89 height 21
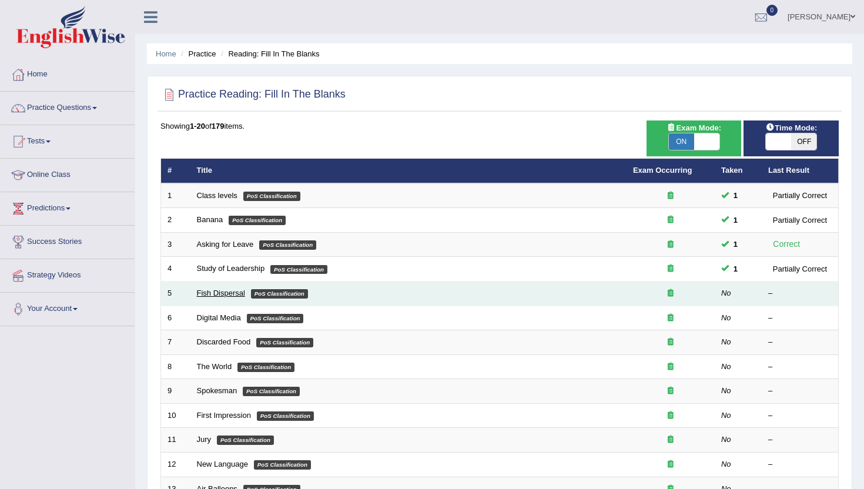
click at [226, 295] on link "Fish Dispersal" at bounding box center [221, 293] width 48 height 9
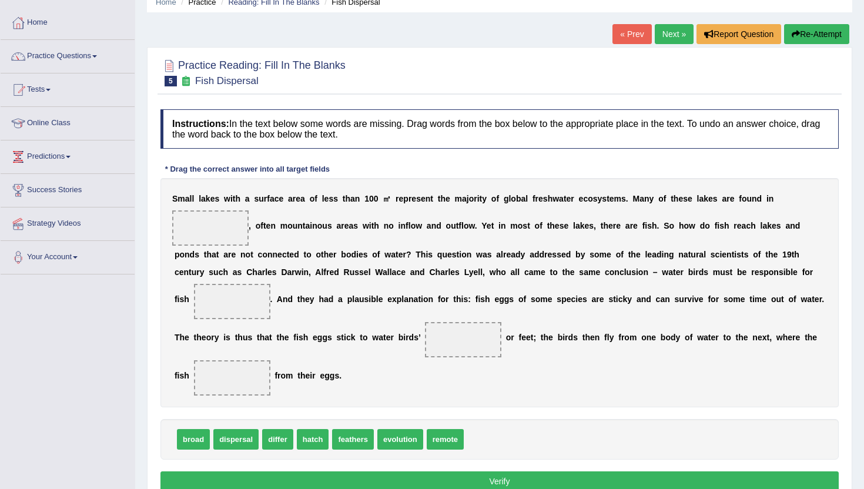
scroll to position [71, 0]
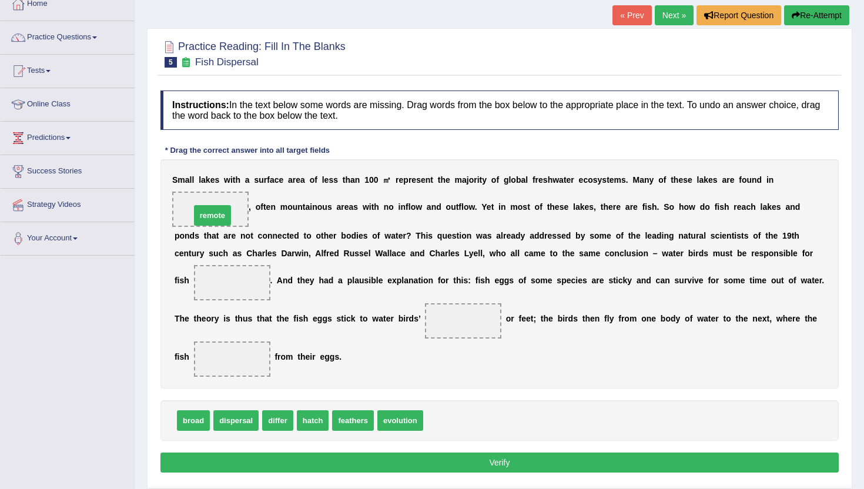
drag, startPoint x: 449, startPoint y: 424, endPoint x: 216, endPoint y: 219, distance: 310.4
drag, startPoint x: 312, startPoint y: 426, endPoint x: 212, endPoint y: 289, distance: 169.6
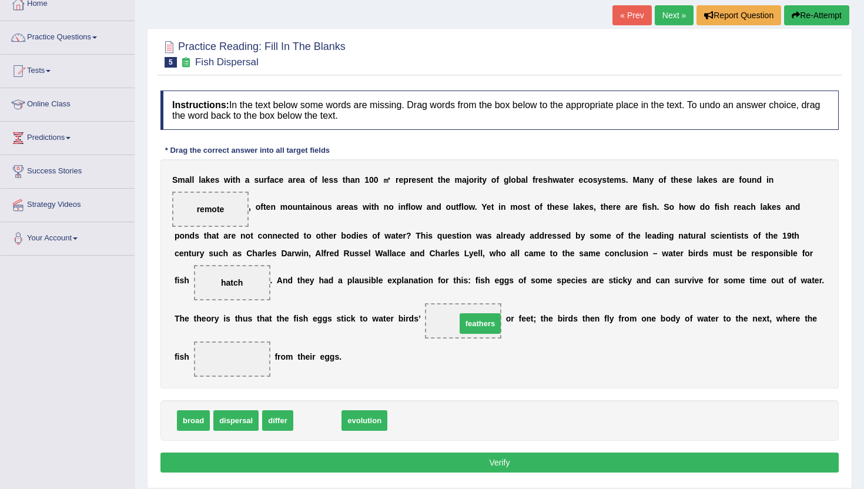
drag, startPoint x: 311, startPoint y: 423, endPoint x: 474, endPoint y: 326, distance: 189.6
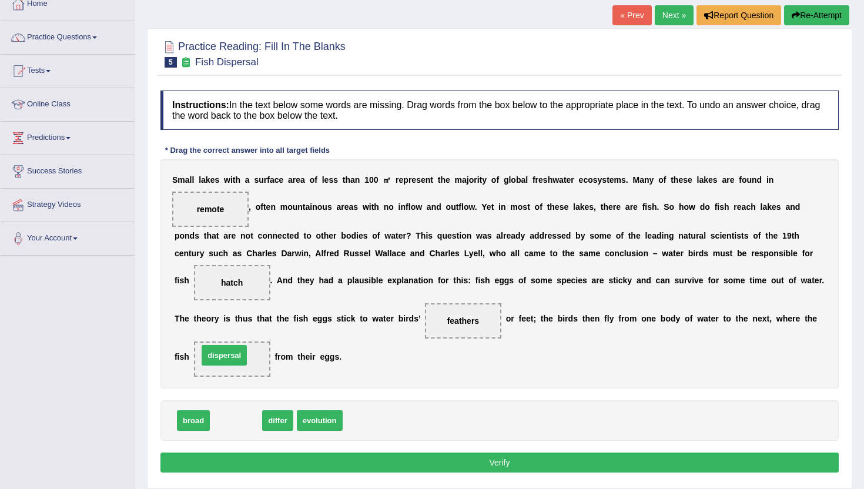
drag, startPoint x: 235, startPoint y: 425, endPoint x: 223, endPoint y: 359, distance: 66.9
click at [268, 460] on button "Verify" at bounding box center [500, 463] width 679 height 20
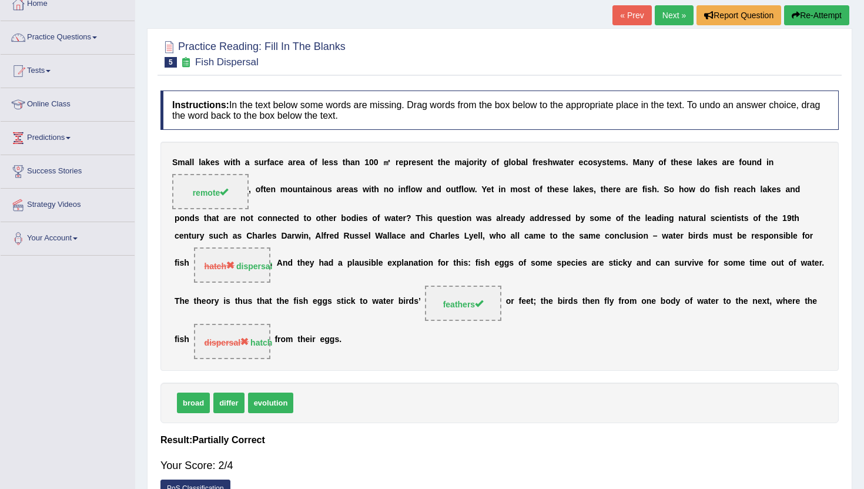
click at [655, 20] on link "Next »" at bounding box center [674, 15] width 39 height 20
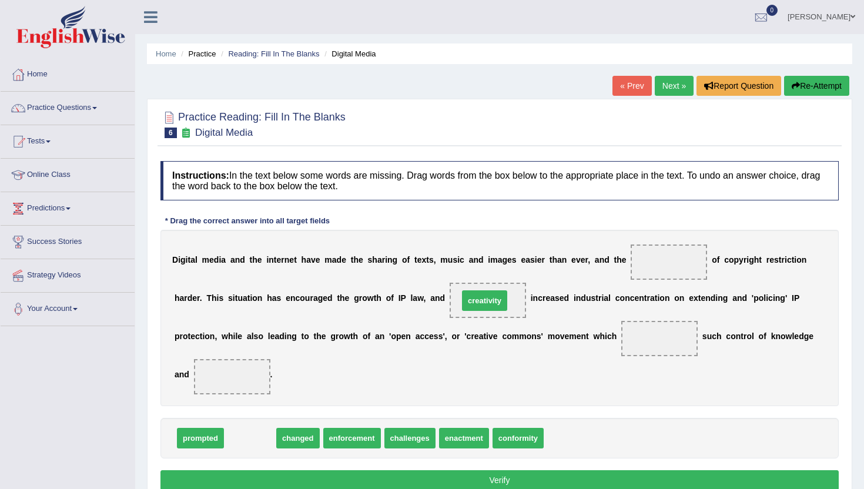
drag, startPoint x: 244, startPoint y: 437, endPoint x: 479, endPoint y: 300, distance: 272.0
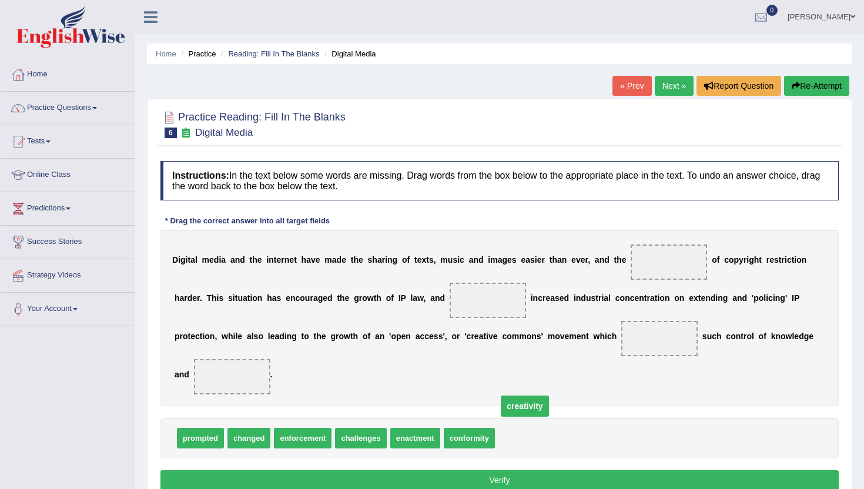
drag, startPoint x: 479, startPoint y: 300, endPoint x: 516, endPoint y: 406, distance: 112.1
click at [516, 406] on span "creativity" at bounding box center [525, 406] width 48 height 21
drag, startPoint x: 474, startPoint y: 298, endPoint x: 533, endPoint y: 433, distance: 147.2
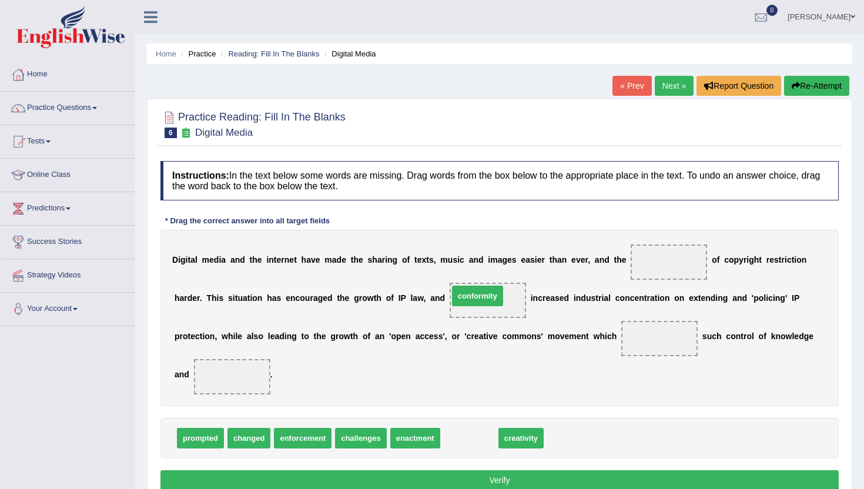
drag, startPoint x: 477, startPoint y: 445, endPoint x: 493, endPoint y: 308, distance: 138.5
click at [477, 293] on span "conformity" at bounding box center [488, 300] width 76 height 35
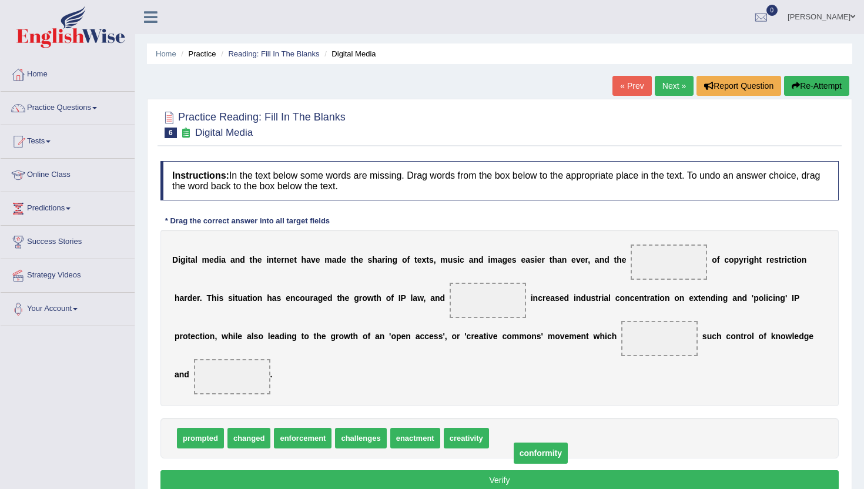
drag, startPoint x: 484, startPoint y: 302, endPoint x: 533, endPoint y: 450, distance: 156.4
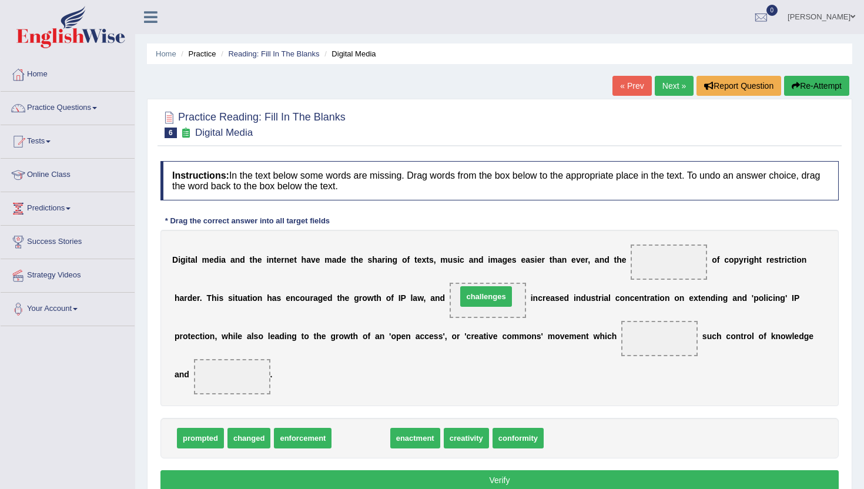
drag, startPoint x: 357, startPoint y: 435, endPoint x: 482, endPoint y: 293, distance: 188.7
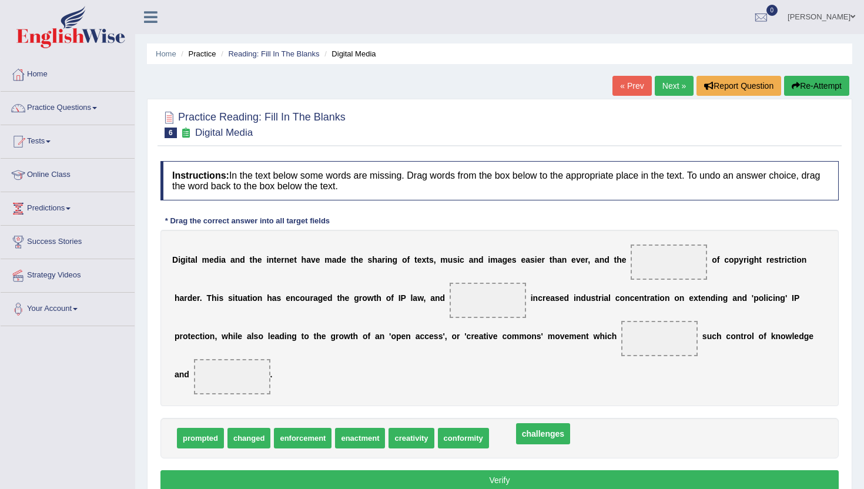
drag, startPoint x: 482, startPoint y: 300, endPoint x: 537, endPoint y: 435, distance: 144.8
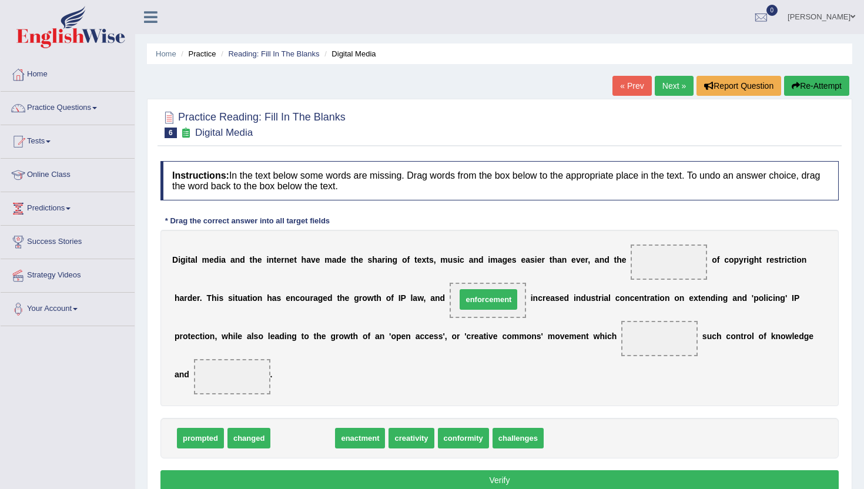
drag, startPoint x: 302, startPoint y: 441, endPoint x: 488, endPoint y: 302, distance: 231.9
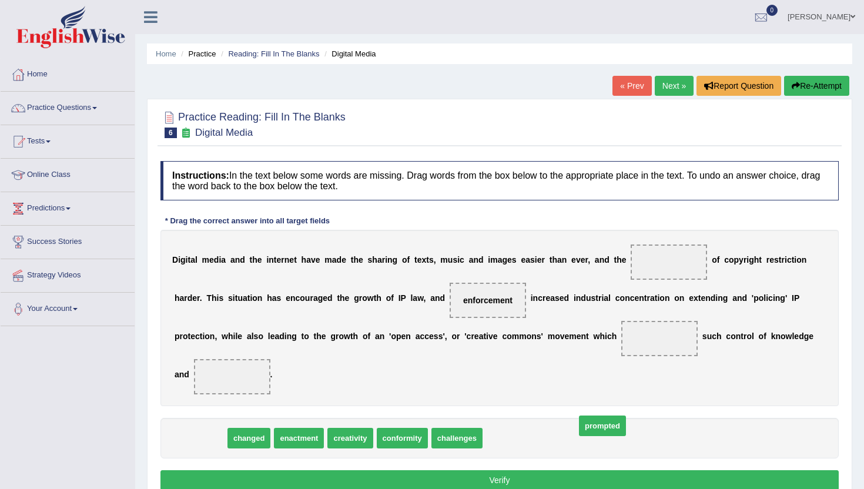
drag, startPoint x: 187, startPoint y: 444, endPoint x: 583, endPoint y: 439, distance: 395.7
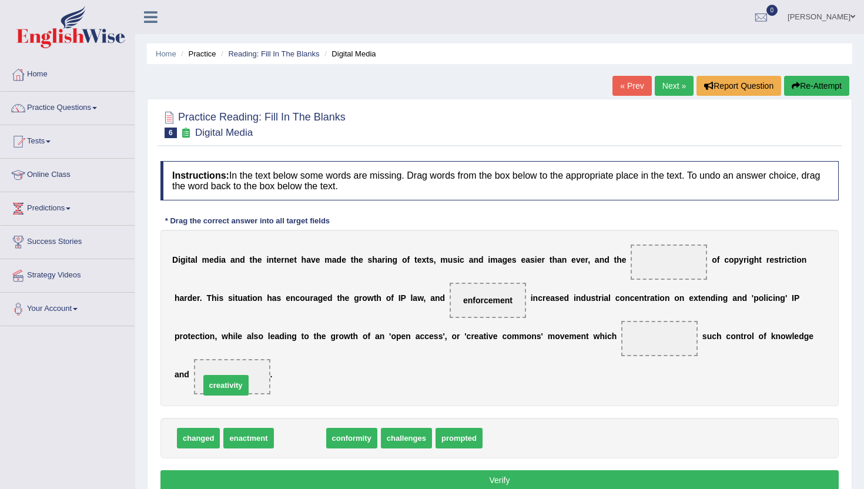
drag, startPoint x: 300, startPoint y: 437, endPoint x: 226, endPoint y: 384, distance: 91.0
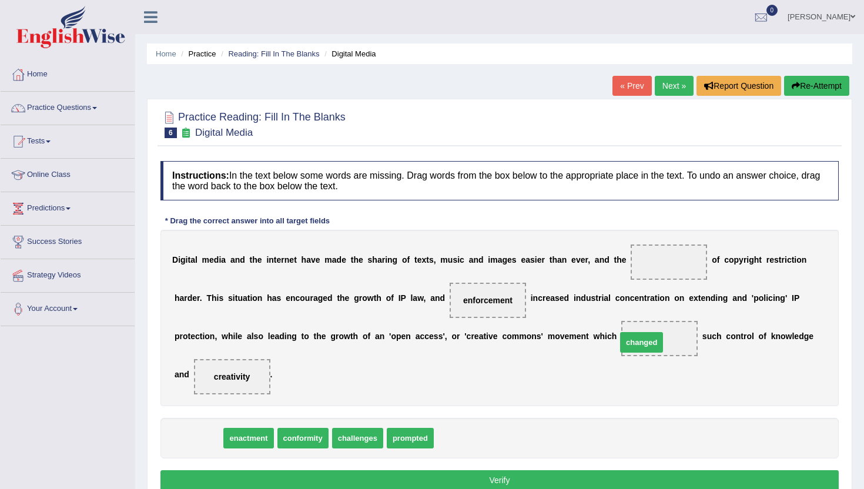
drag, startPoint x: 184, startPoint y: 443, endPoint x: 627, endPoint y: 347, distance: 453.6
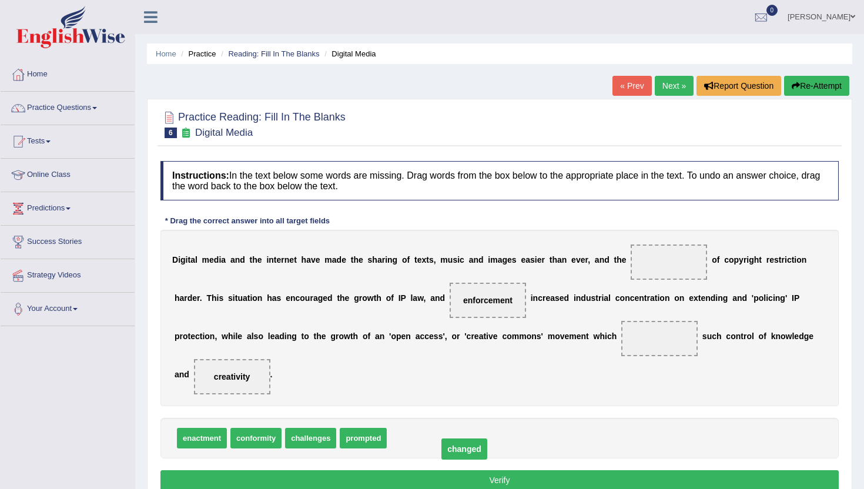
drag, startPoint x: 662, startPoint y: 341, endPoint x: 466, endPoint y: 452, distance: 224.8
click at [259, 439] on span "conformity" at bounding box center [255, 438] width 51 height 21
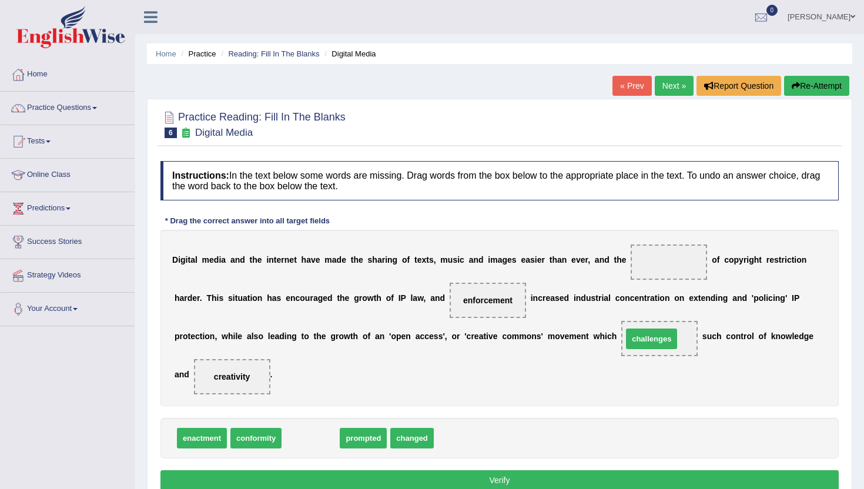
drag, startPoint x: 306, startPoint y: 439, endPoint x: 652, endPoint y: 340, distance: 360.1
click at [650, 340] on span "challenges" at bounding box center [660, 338] width 42 height 9
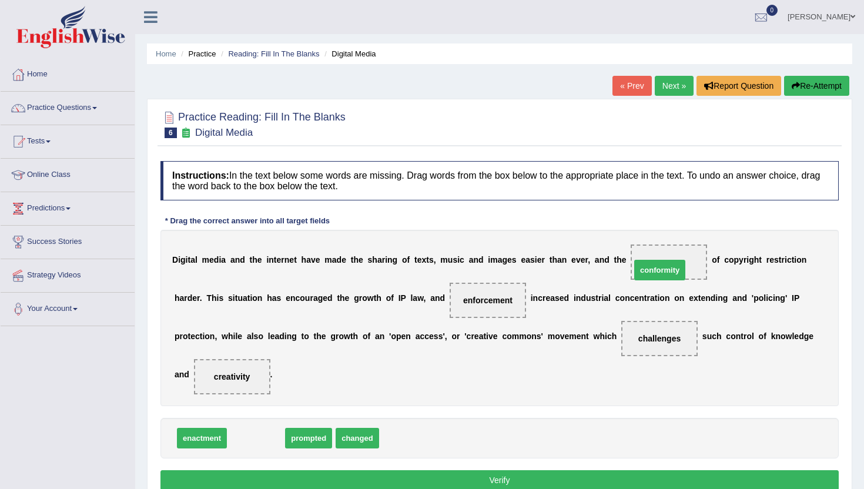
drag, startPoint x: 250, startPoint y: 443, endPoint x: 654, endPoint y: 275, distance: 437.5
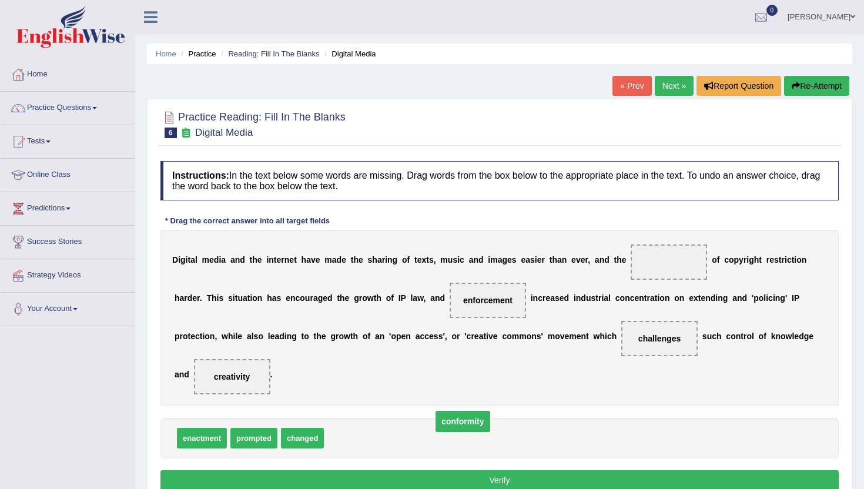
drag, startPoint x: 663, startPoint y: 262, endPoint x: 457, endPoint y: 422, distance: 260.7
drag, startPoint x: 306, startPoint y: 439, endPoint x: 651, endPoint y: 268, distance: 385.2
click at [482, 471] on button "Verify" at bounding box center [500, 480] width 679 height 20
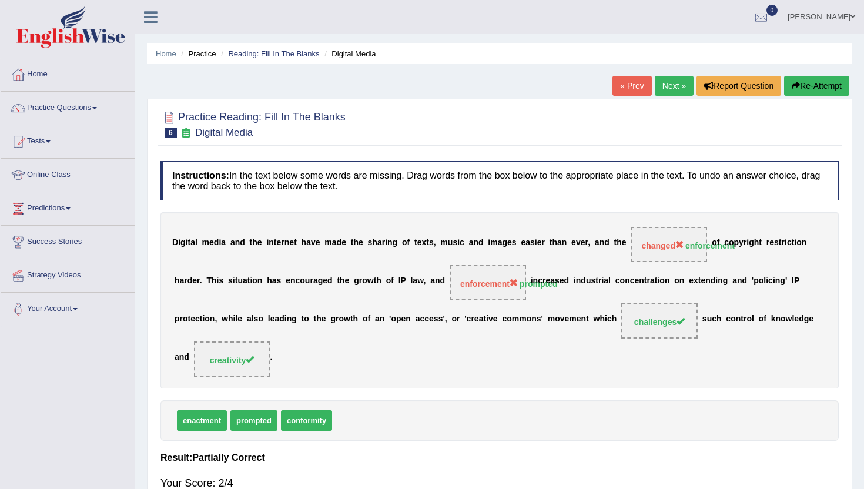
click at [667, 88] on link "Next »" at bounding box center [674, 86] width 39 height 20
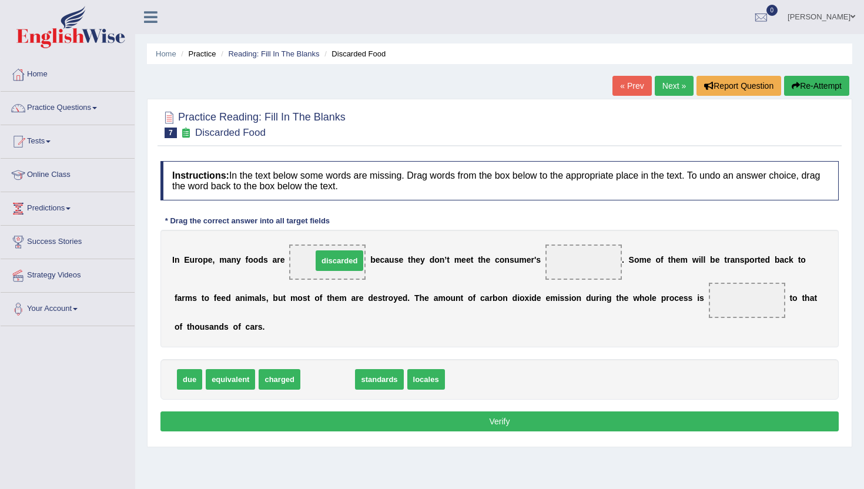
drag, startPoint x: 319, startPoint y: 384, endPoint x: 330, endPoint y: 265, distance: 119.9
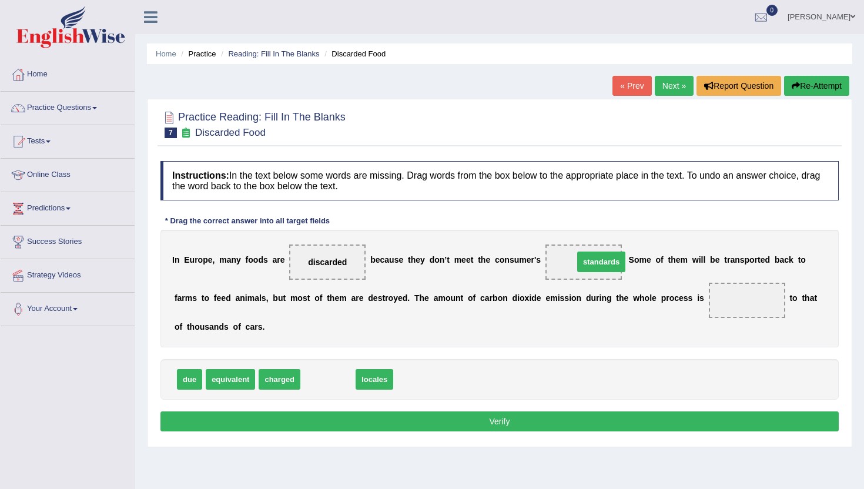
drag, startPoint x: 314, startPoint y: 382, endPoint x: 575, endPoint y: 267, distance: 285.4
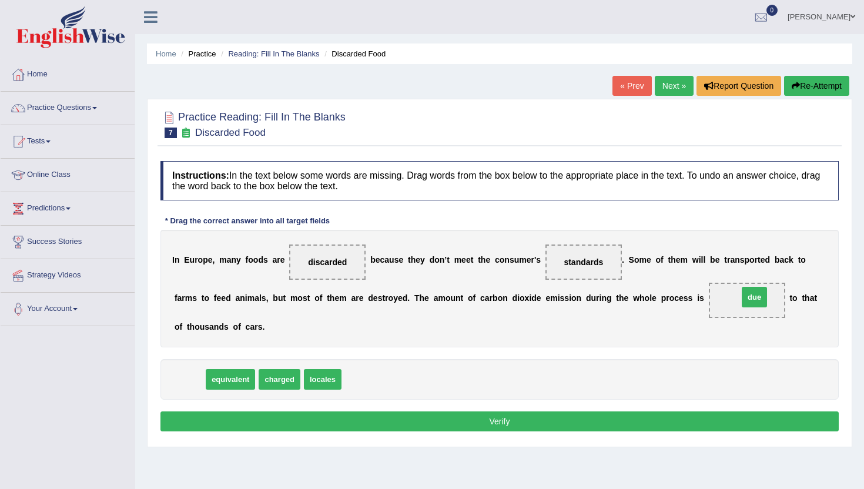
drag, startPoint x: 188, startPoint y: 378, endPoint x: 753, endPoint y: 296, distance: 571.0
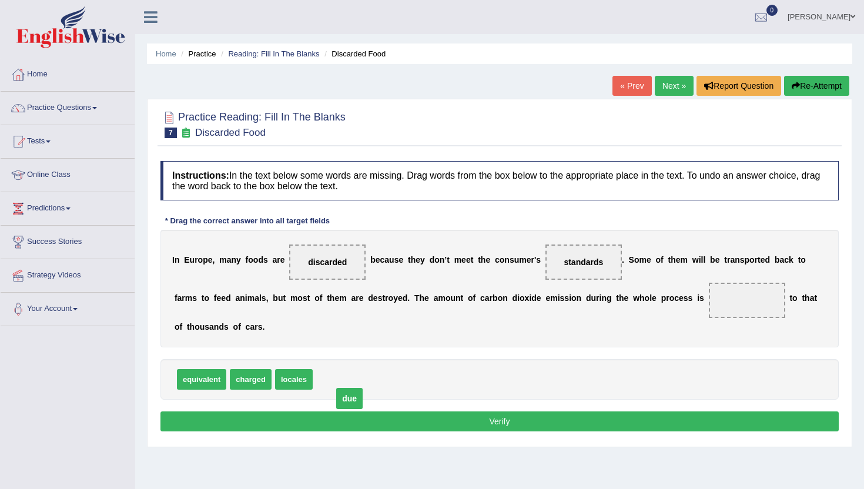
drag, startPoint x: 744, startPoint y: 302, endPoint x: 347, endPoint y: 400, distance: 409.4
click at [330, 381] on span "due" at bounding box center [328, 379] width 25 height 21
drag, startPoint x: 330, startPoint y: 381, endPoint x: 750, endPoint y: 302, distance: 426.7
click at [554, 426] on button "Verify" at bounding box center [500, 422] width 679 height 20
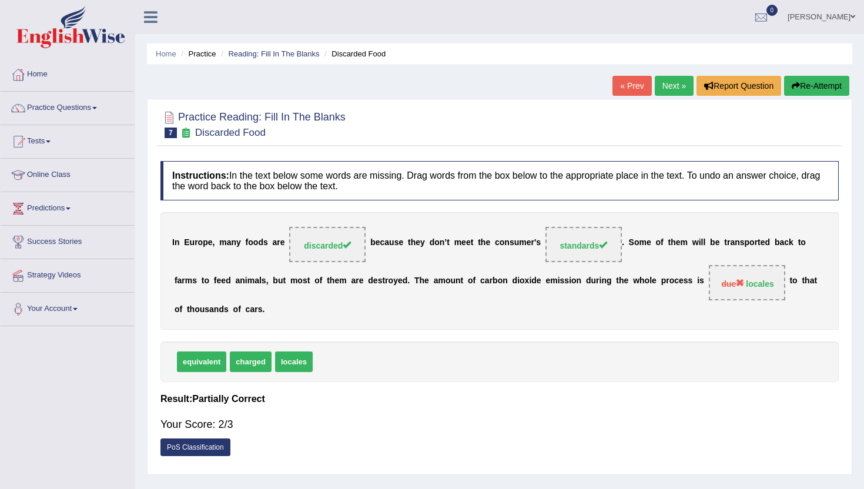
click at [663, 88] on link "Next »" at bounding box center [674, 86] width 39 height 20
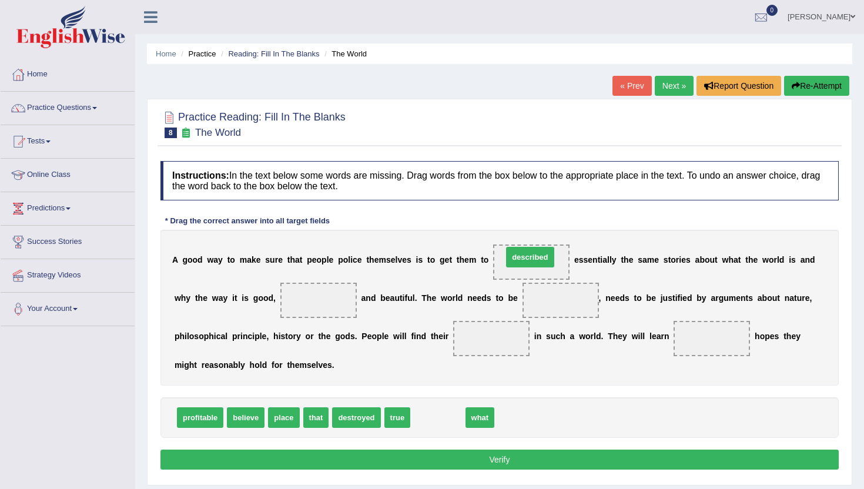
drag, startPoint x: 432, startPoint y: 420, endPoint x: 524, endPoint y: 259, distance: 185.2
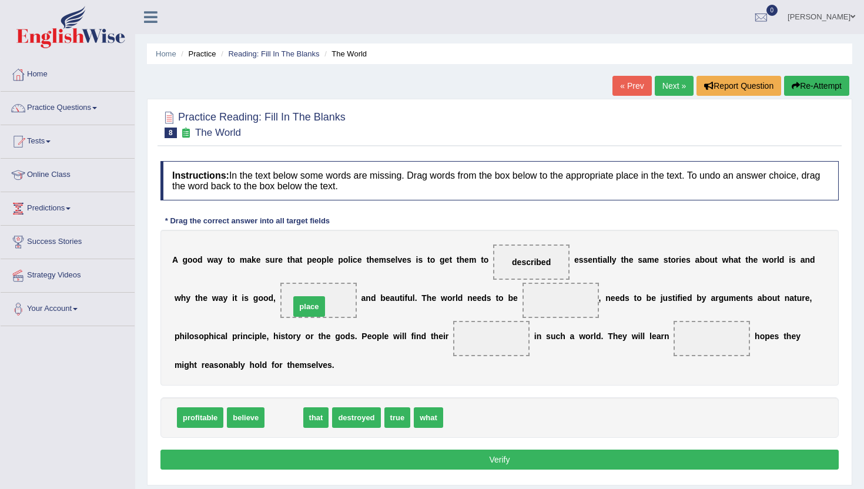
drag, startPoint x: 282, startPoint y: 422, endPoint x: 307, endPoint y: 311, distance: 114.0
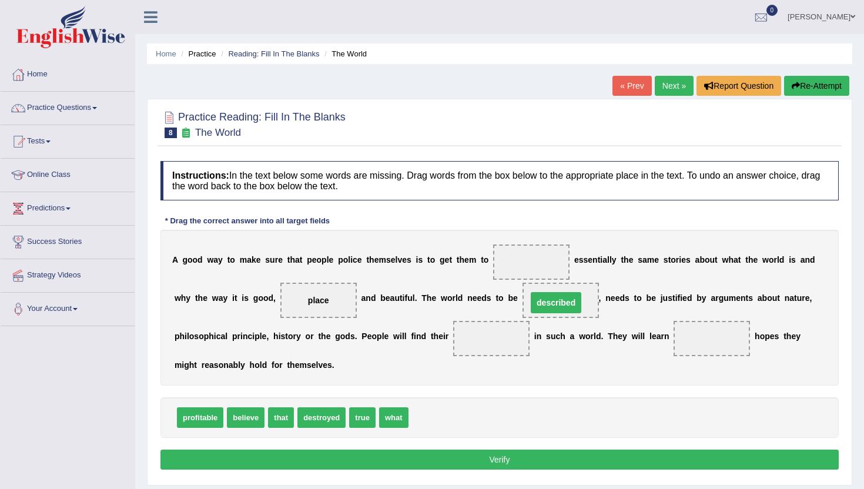
drag, startPoint x: 537, startPoint y: 261, endPoint x: 562, endPoint y: 302, distance: 47.5
drag, startPoint x: 313, startPoint y: 302, endPoint x: 489, endPoint y: 346, distance: 181.1
drag, startPoint x: 392, startPoint y: 420, endPoint x: 711, endPoint y: 343, distance: 328.4
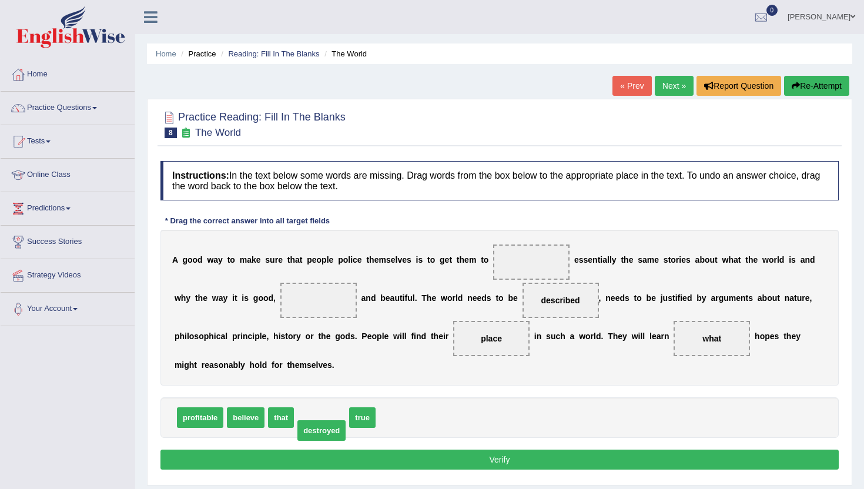
drag, startPoint x: 314, startPoint y: 417, endPoint x: 314, endPoint y: 430, distance: 12.9
drag, startPoint x: 240, startPoint y: 417, endPoint x: 518, endPoint y: 269, distance: 315.4
click at [531, 266] on span "believe" at bounding box center [531, 262] width 28 height 9
click at [192, 422] on span "profitable" at bounding box center [200, 417] width 46 height 21
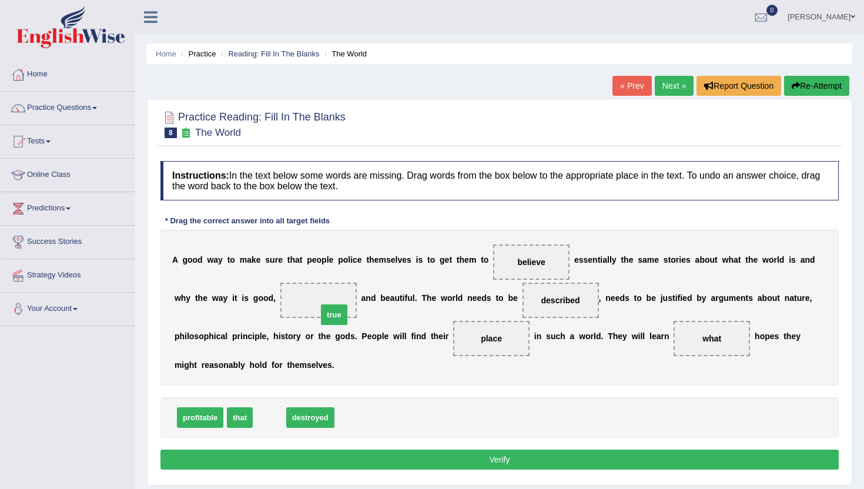
drag, startPoint x: 273, startPoint y: 427, endPoint x: 338, endPoint y: 324, distance: 121.5
click at [341, 472] on div "Instructions: In the text below some words are missing. Drag words from the box…" at bounding box center [500, 317] width 684 height 324
click at [341, 467] on button "Verify" at bounding box center [500, 460] width 679 height 20
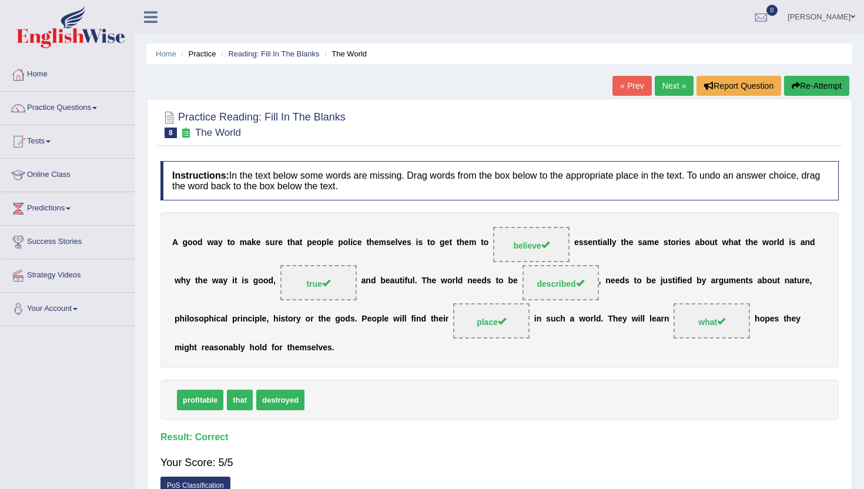
click at [670, 80] on link "Next »" at bounding box center [674, 86] width 39 height 20
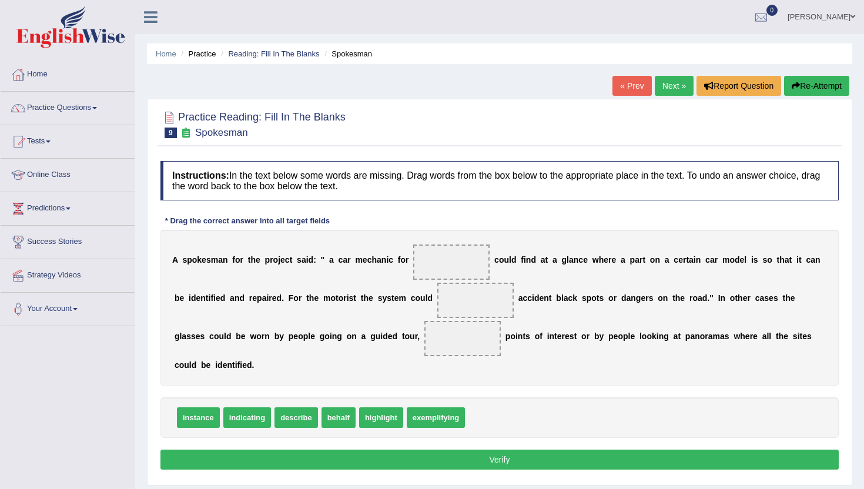
click at [203, 412] on span "instance" at bounding box center [198, 417] width 43 height 21
drag, startPoint x: 186, startPoint y: 421, endPoint x: 432, endPoint y: 266, distance: 290.2
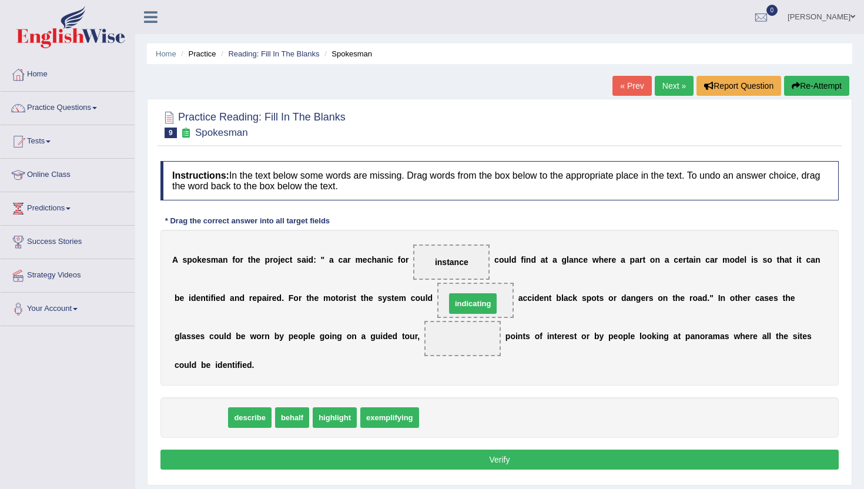
drag, startPoint x: 191, startPoint y: 424, endPoint x: 464, endPoint y: 309, distance: 296.5
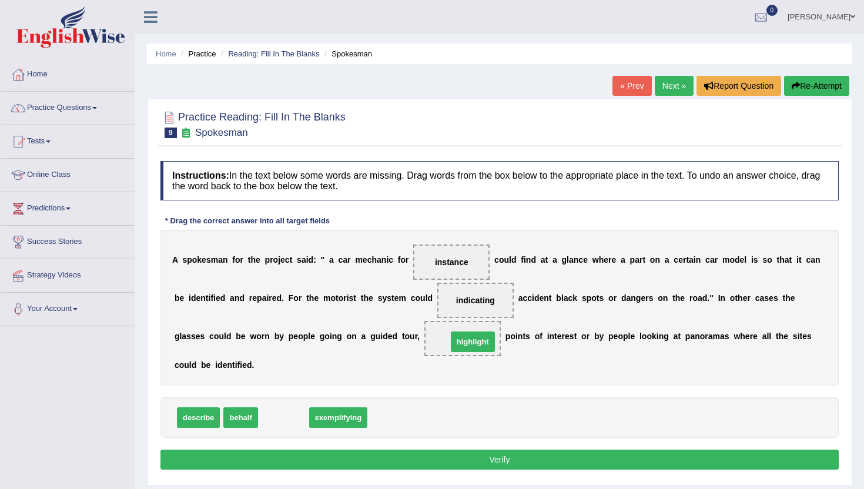
drag, startPoint x: 270, startPoint y: 419, endPoint x: 459, endPoint y: 343, distance: 204.0
click at [395, 463] on button "Verify" at bounding box center [500, 460] width 679 height 20
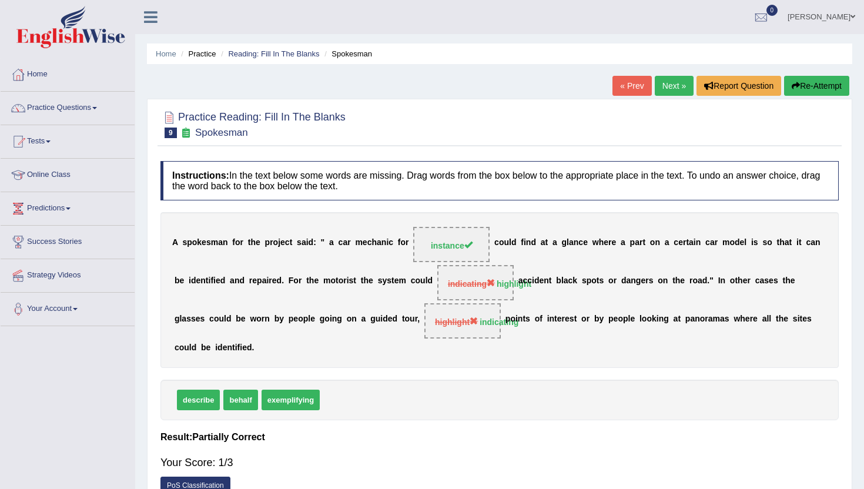
click at [664, 84] on link "Next »" at bounding box center [674, 86] width 39 height 20
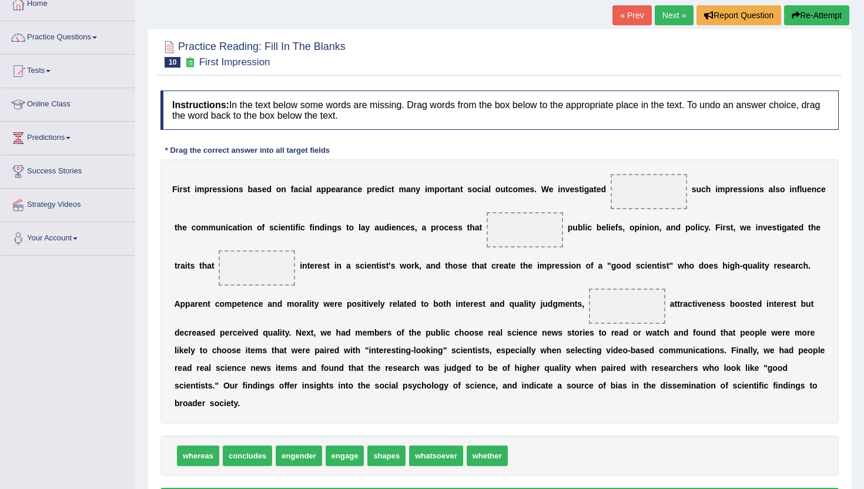
scroll to position [94, 0]
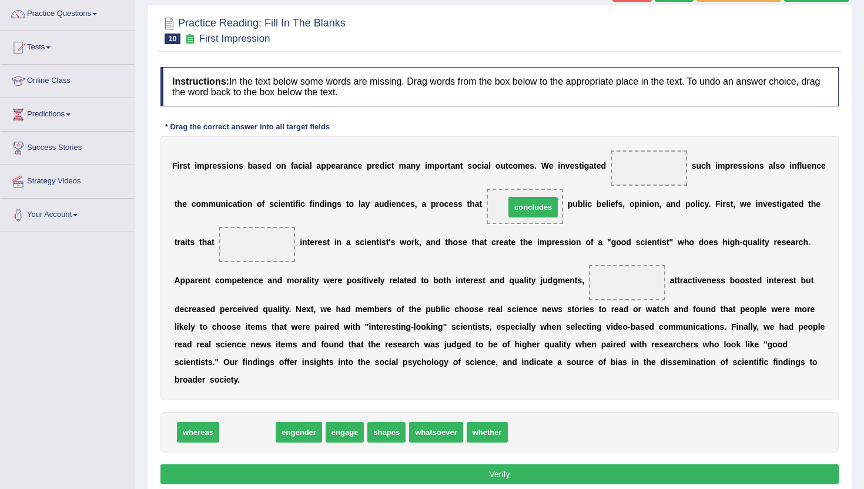
drag, startPoint x: 245, startPoint y: 436, endPoint x: 530, endPoint y: 211, distance: 363.8
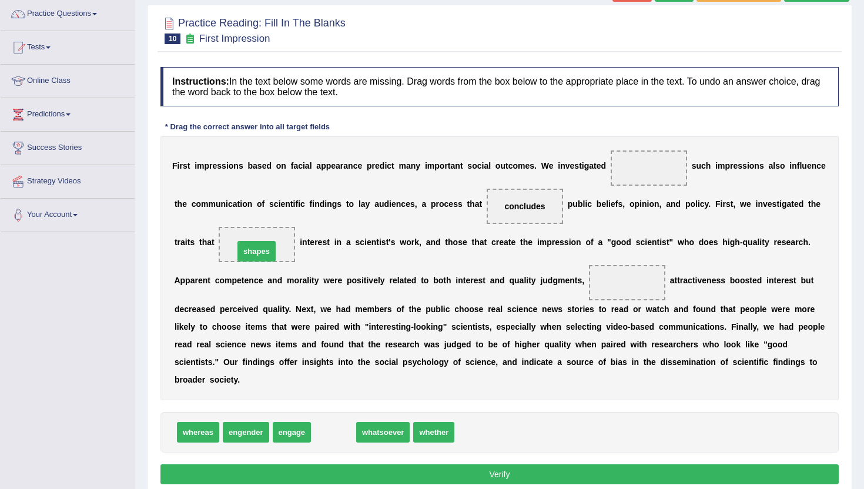
drag, startPoint x: 332, startPoint y: 432, endPoint x: 255, endPoint y: 250, distance: 196.8
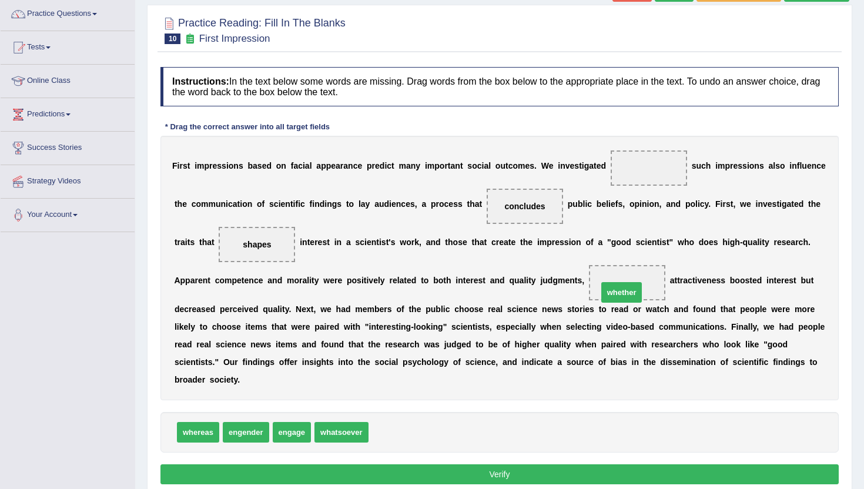
drag, startPoint x: 386, startPoint y: 434, endPoint x: 619, endPoint y: 294, distance: 271.7
click at [460, 466] on button "Verify" at bounding box center [500, 474] width 679 height 20
drag, startPoint x: 242, startPoint y: 435, endPoint x: 633, endPoint y: 171, distance: 471.9
click at [369, 479] on button "Verify" at bounding box center [500, 474] width 679 height 20
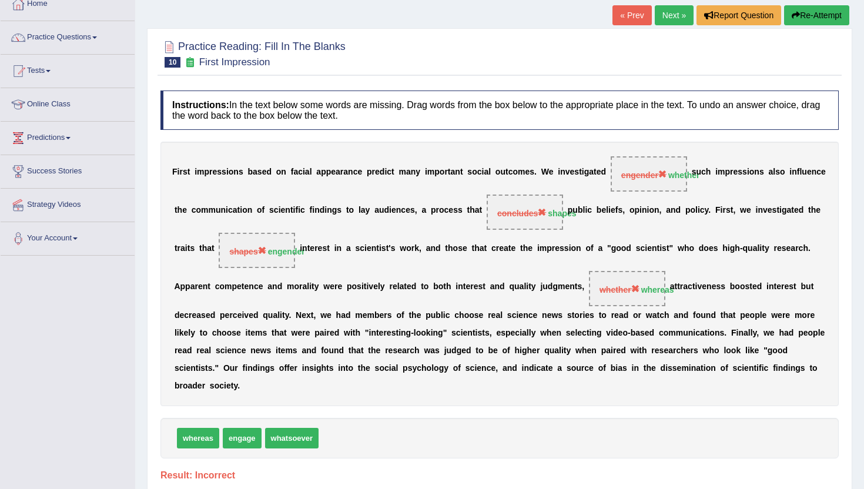
scroll to position [47, 0]
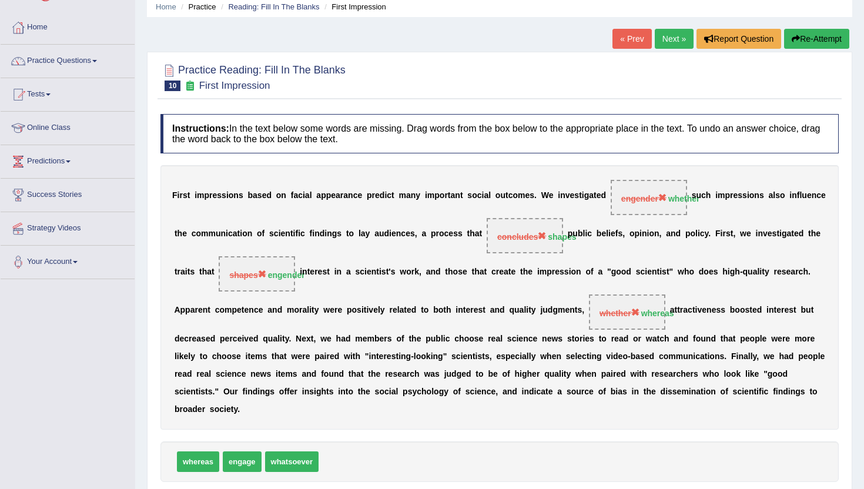
click at [679, 35] on link "Next »" at bounding box center [674, 39] width 39 height 20
